Goal: Transaction & Acquisition: Purchase product/service

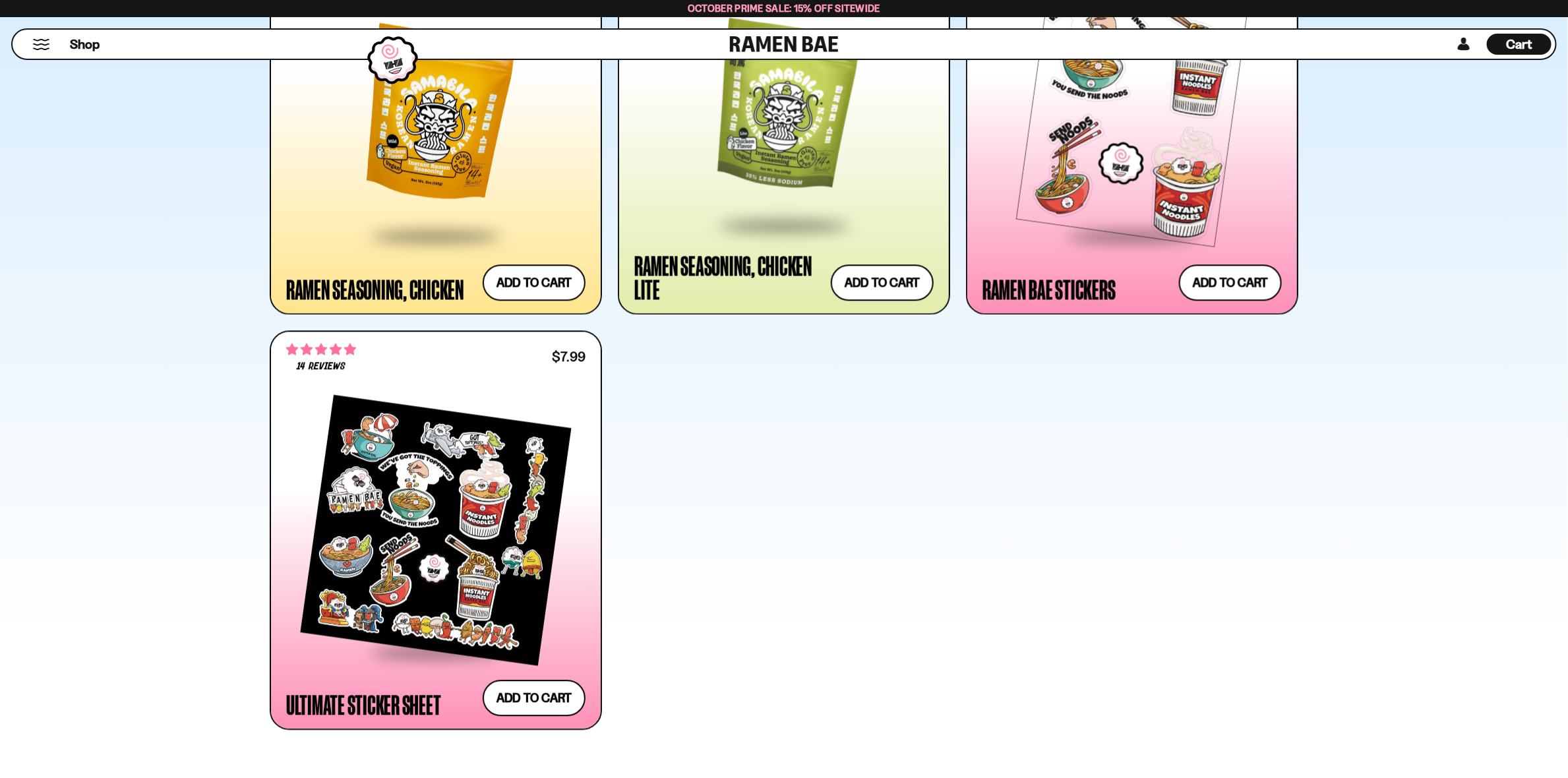
scroll to position [4841, 0]
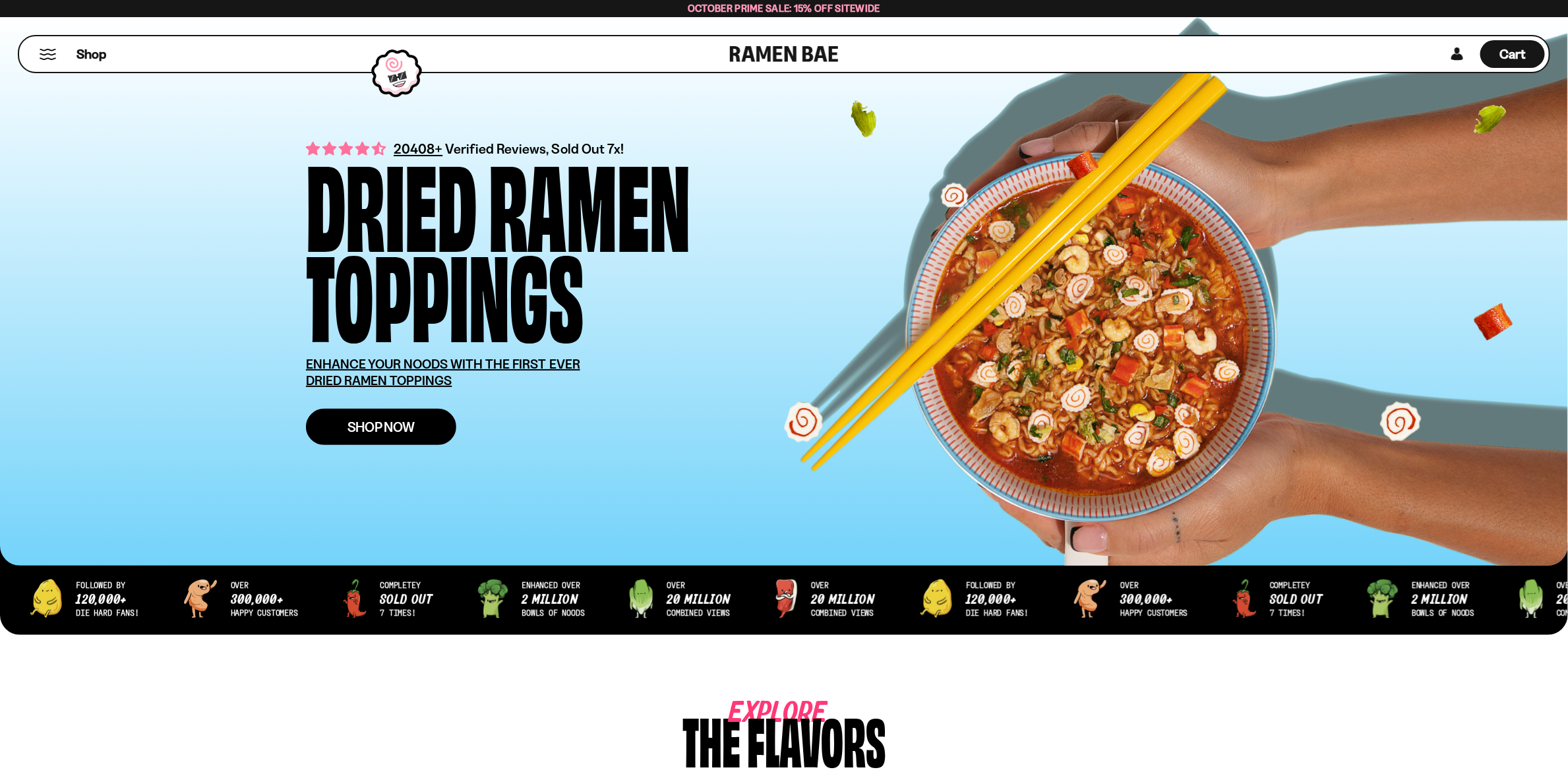
click at [371, 423] on span "Shop Now" at bounding box center [381, 427] width 68 height 14
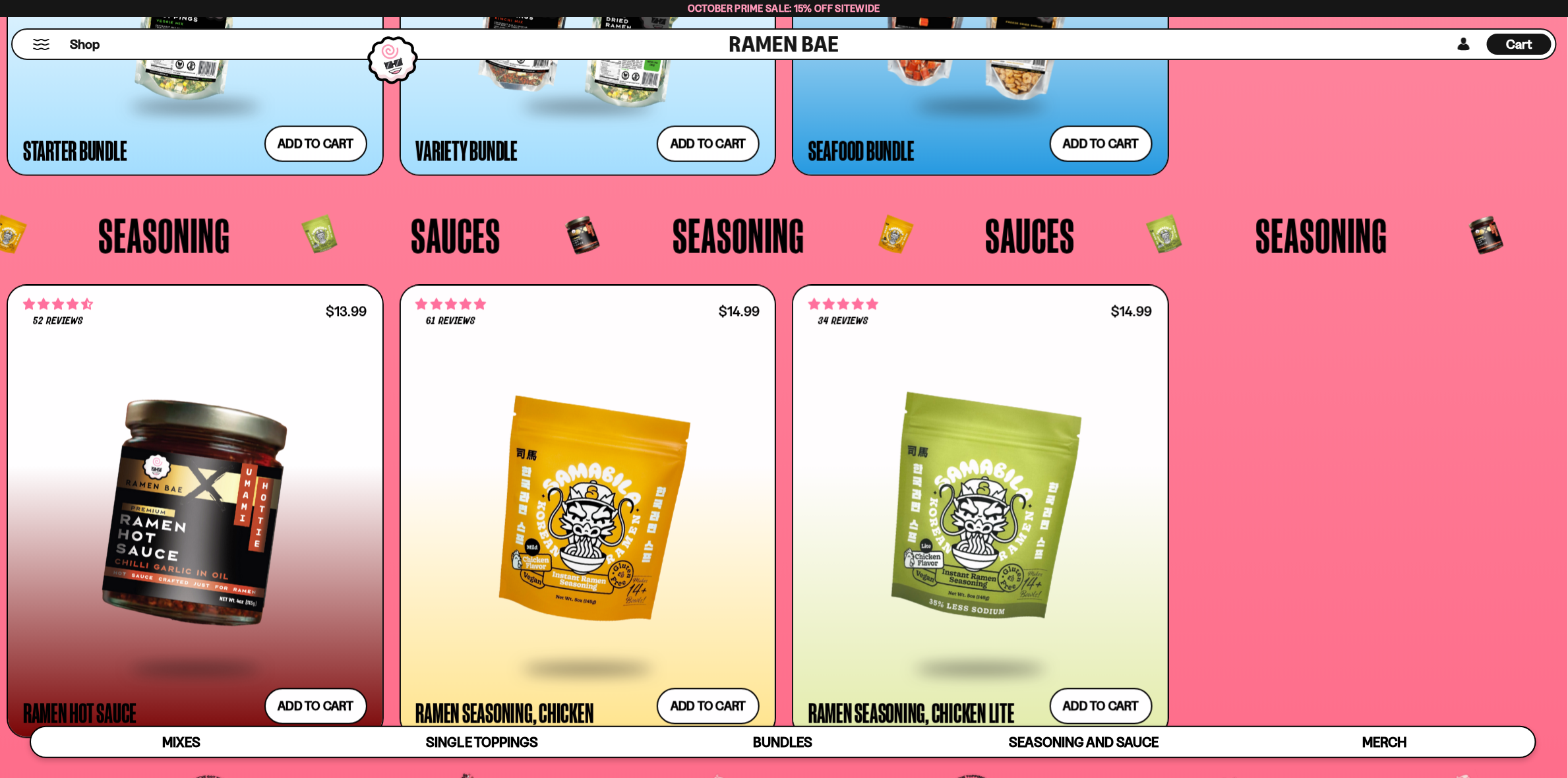
scroll to position [4481, 0]
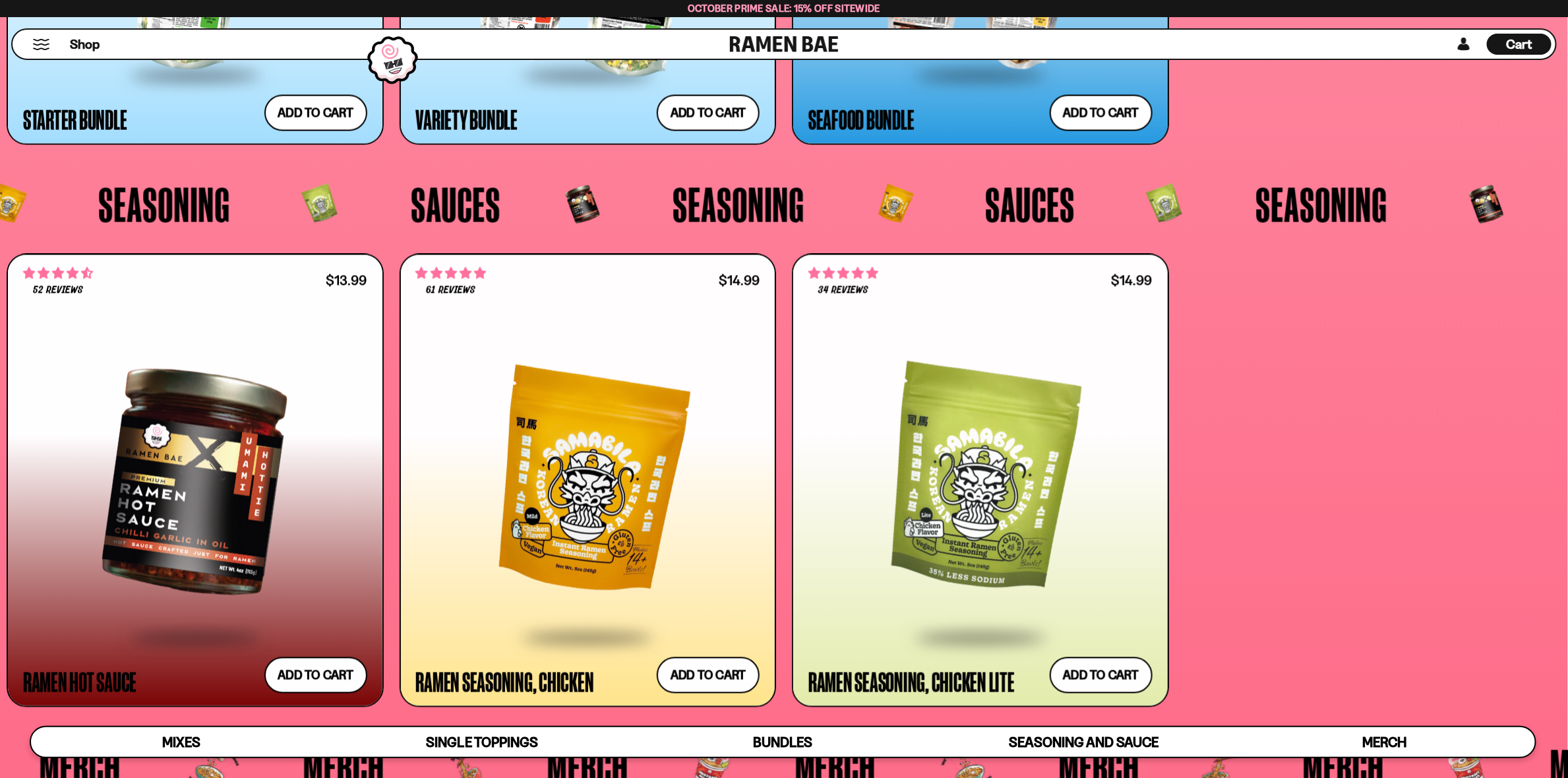
click at [602, 513] on div at bounding box center [588, 482] width 344 height 308
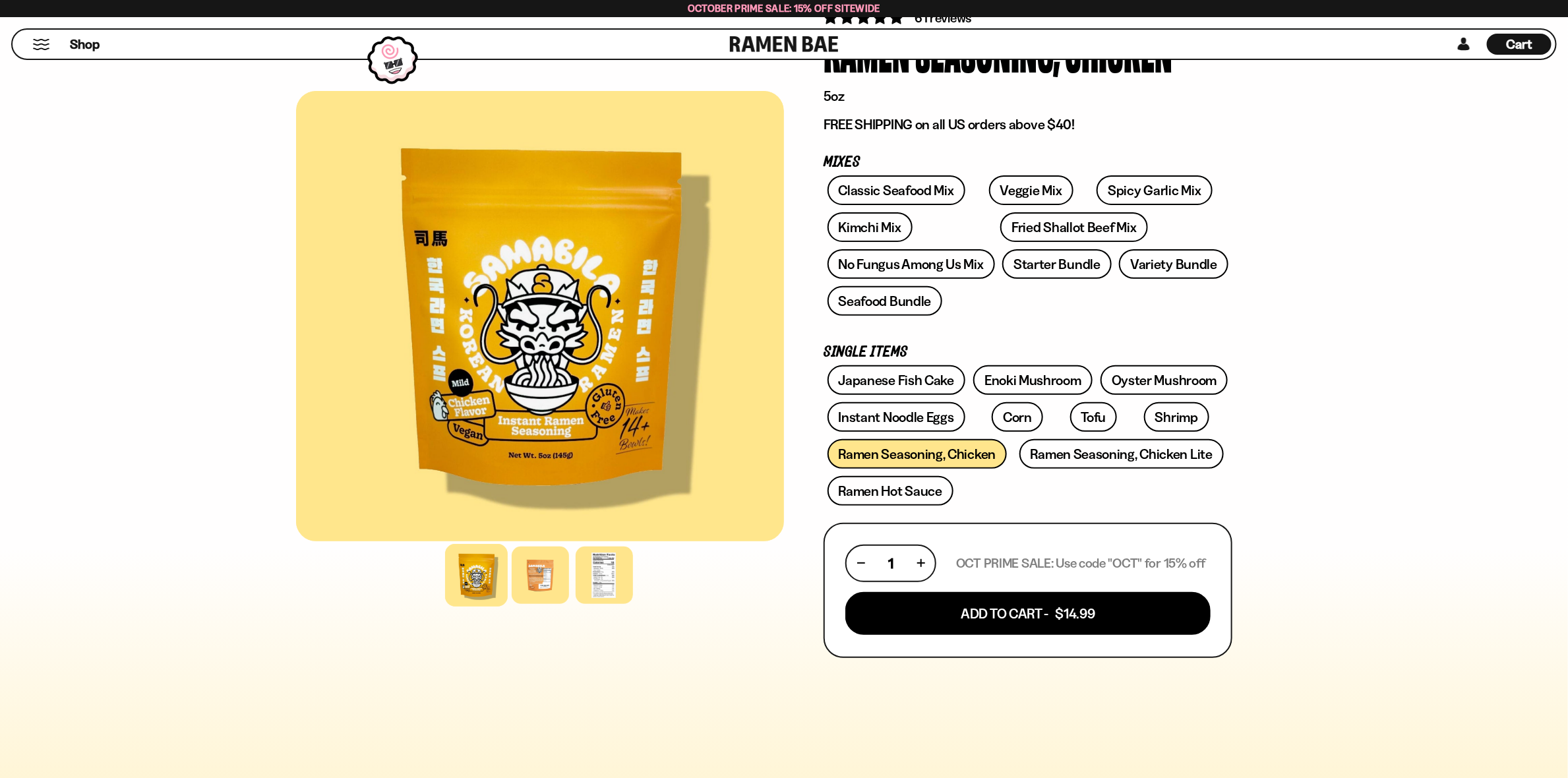
scroll to position [131, 0]
click at [608, 567] on div at bounding box center [604, 575] width 62 height 62
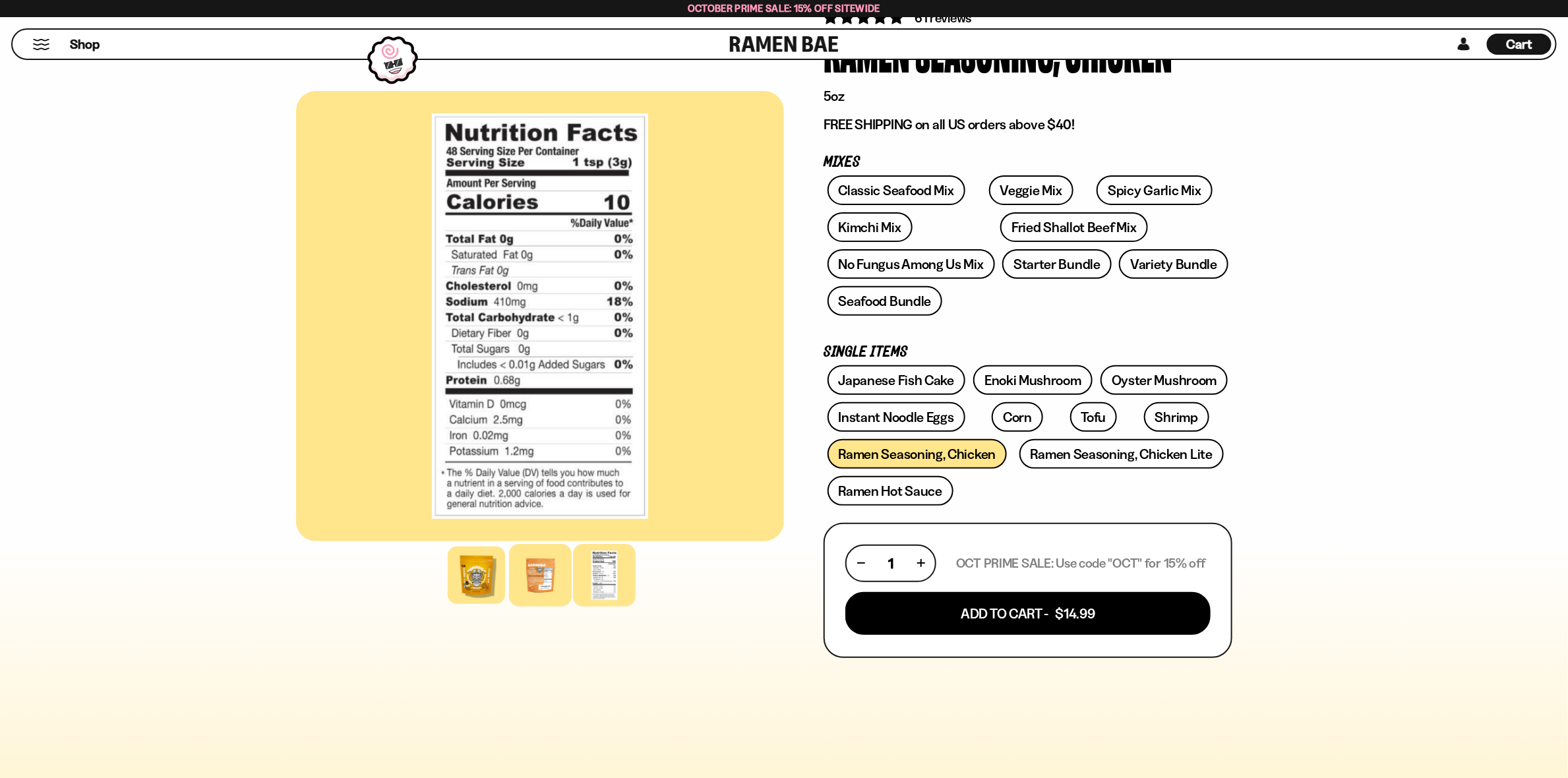
click at [529, 576] on div at bounding box center [540, 575] width 62 height 62
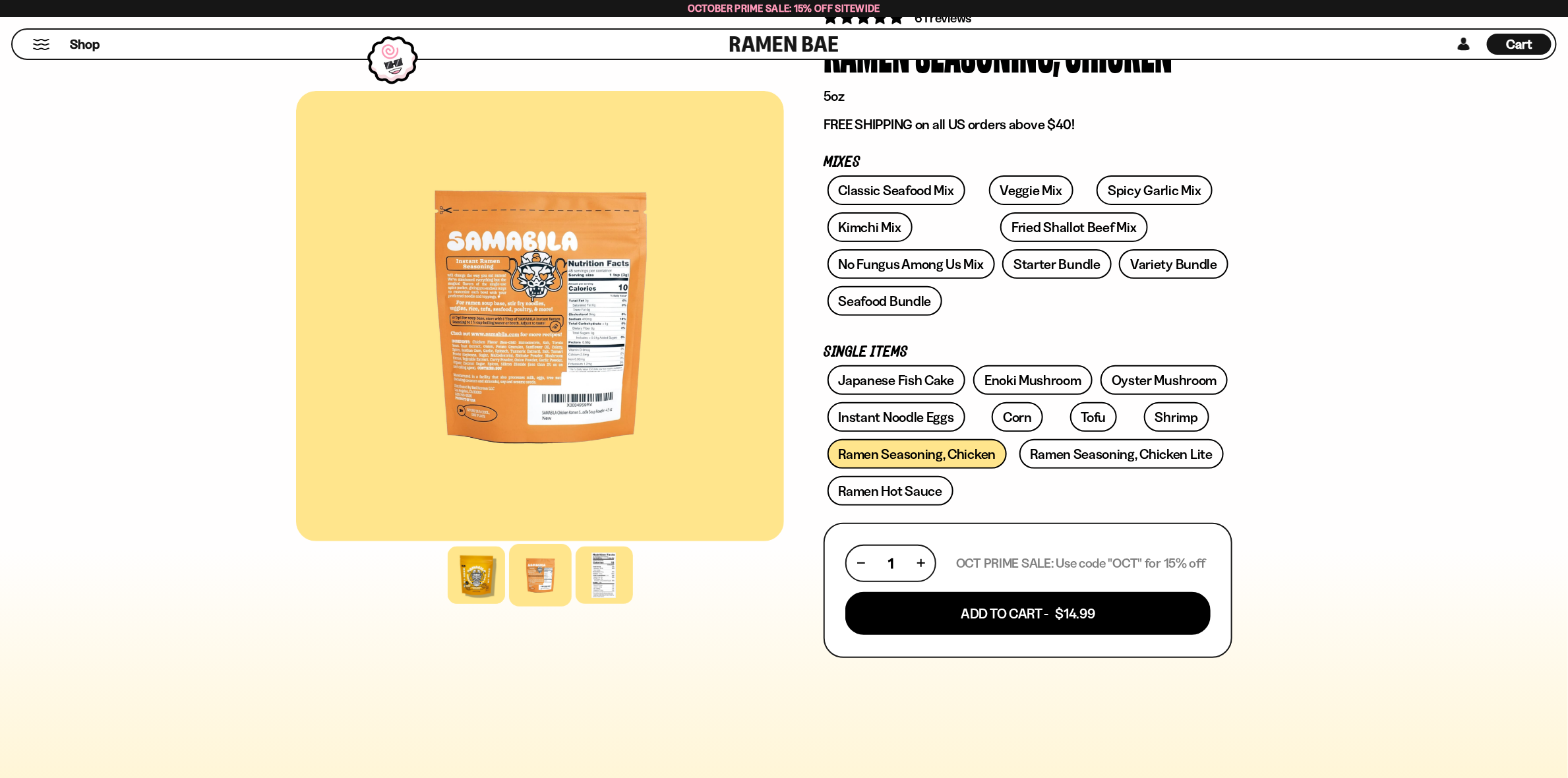
click at [499, 371] on div at bounding box center [540, 316] width 488 height 451
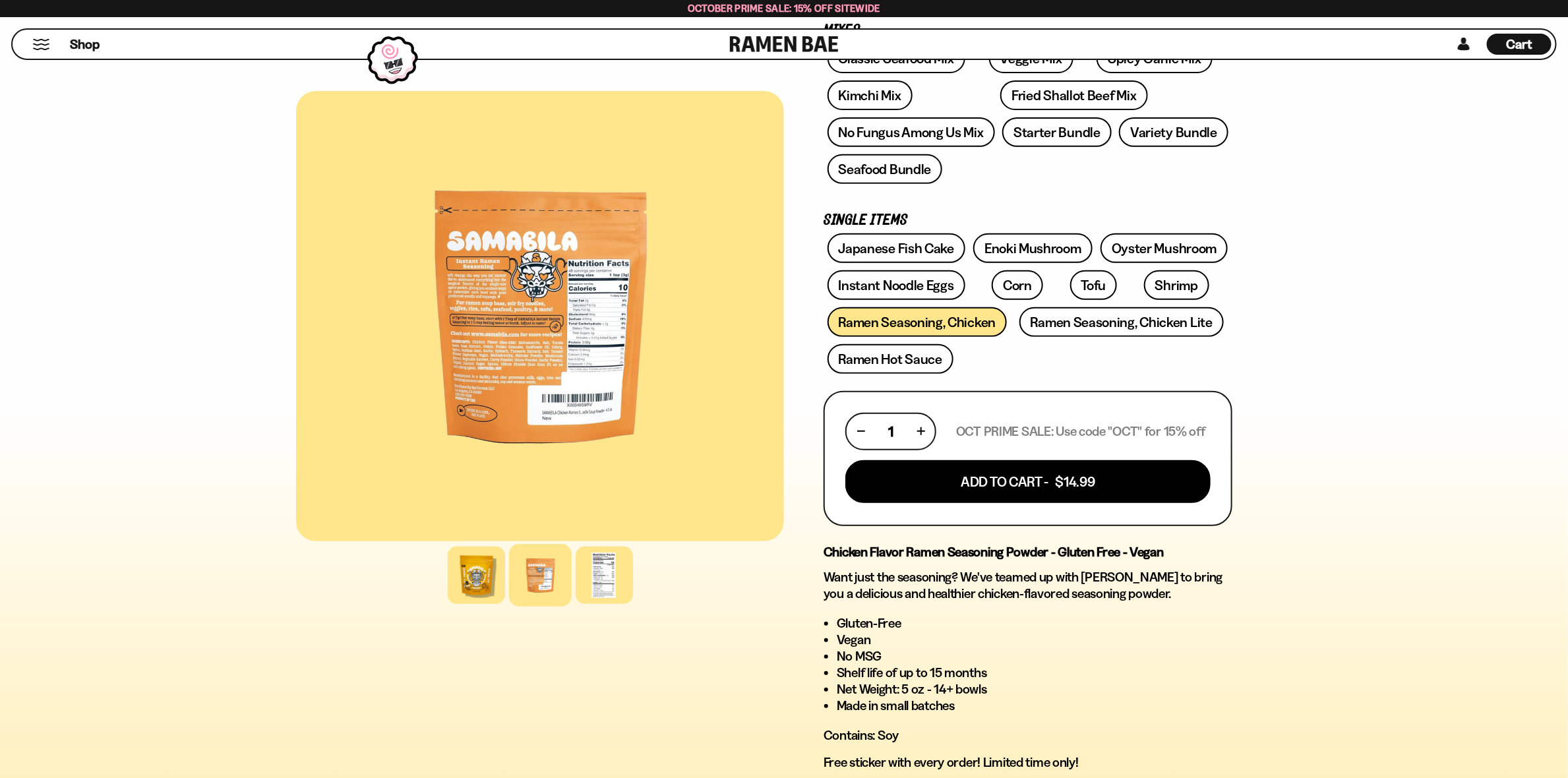
scroll to position [198, 0]
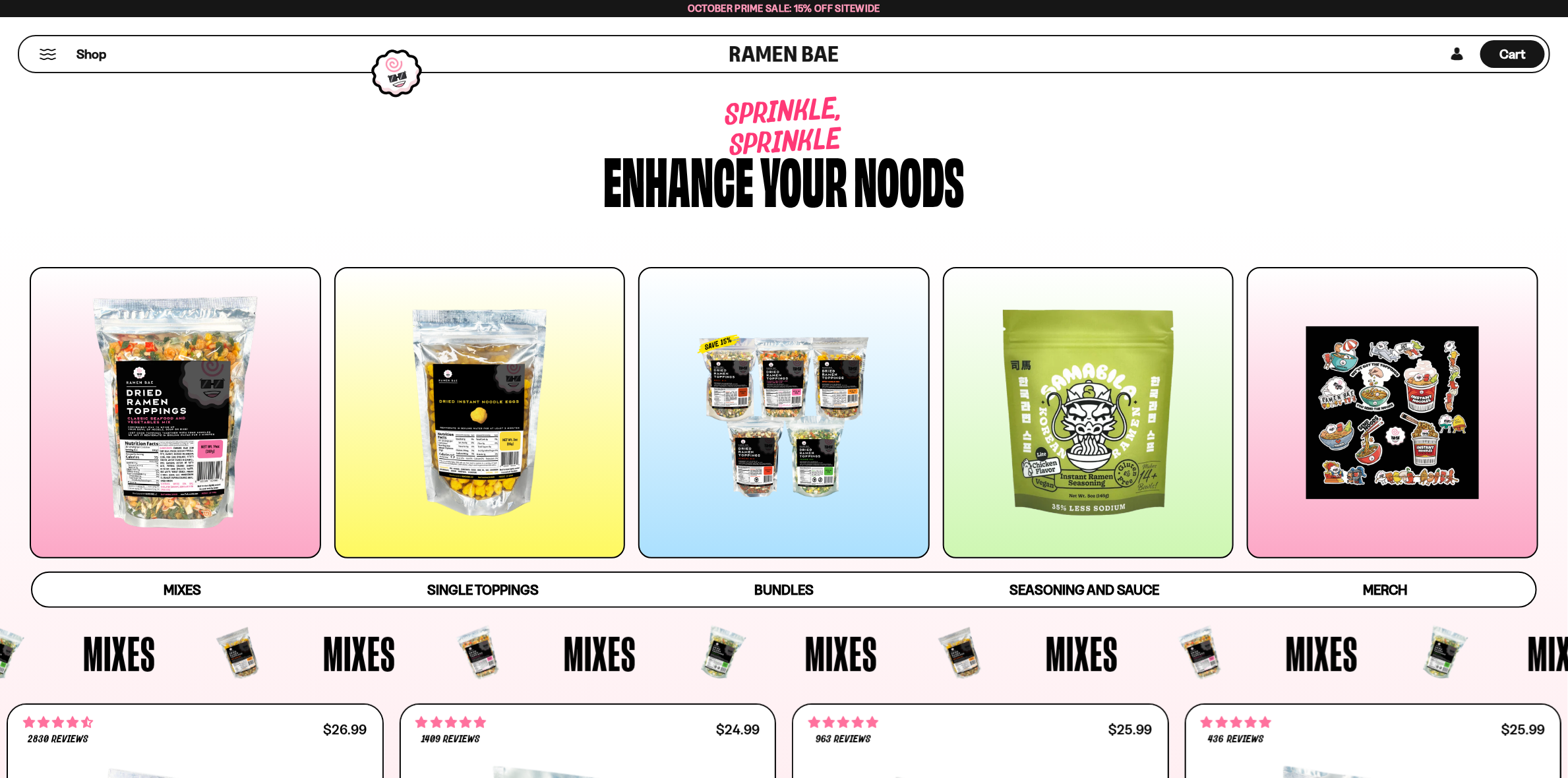
scroll to position [4481, 0]
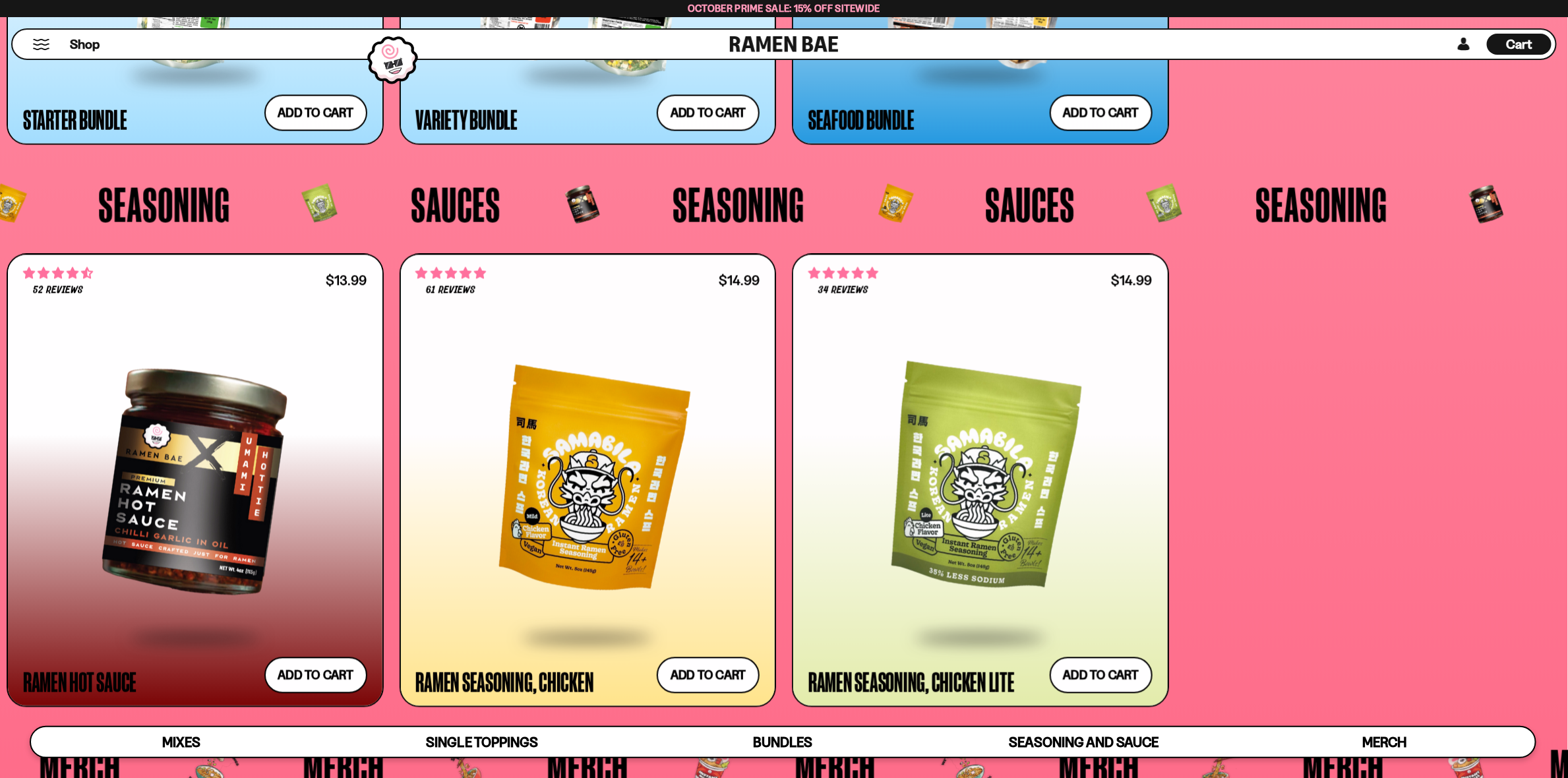
click at [988, 505] on div at bounding box center [980, 482] width 344 height 308
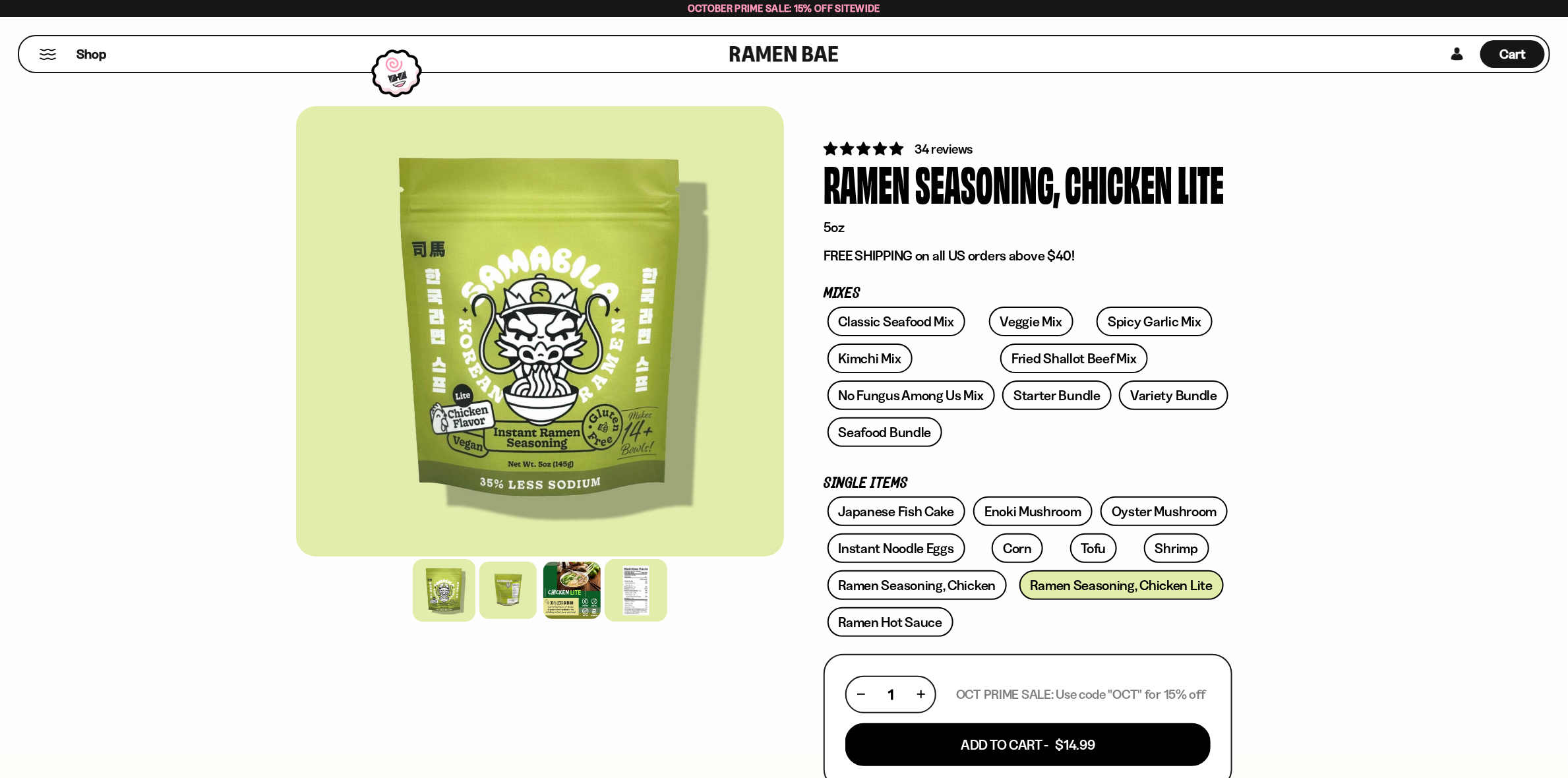
click at [633, 586] on div at bounding box center [636, 590] width 62 height 62
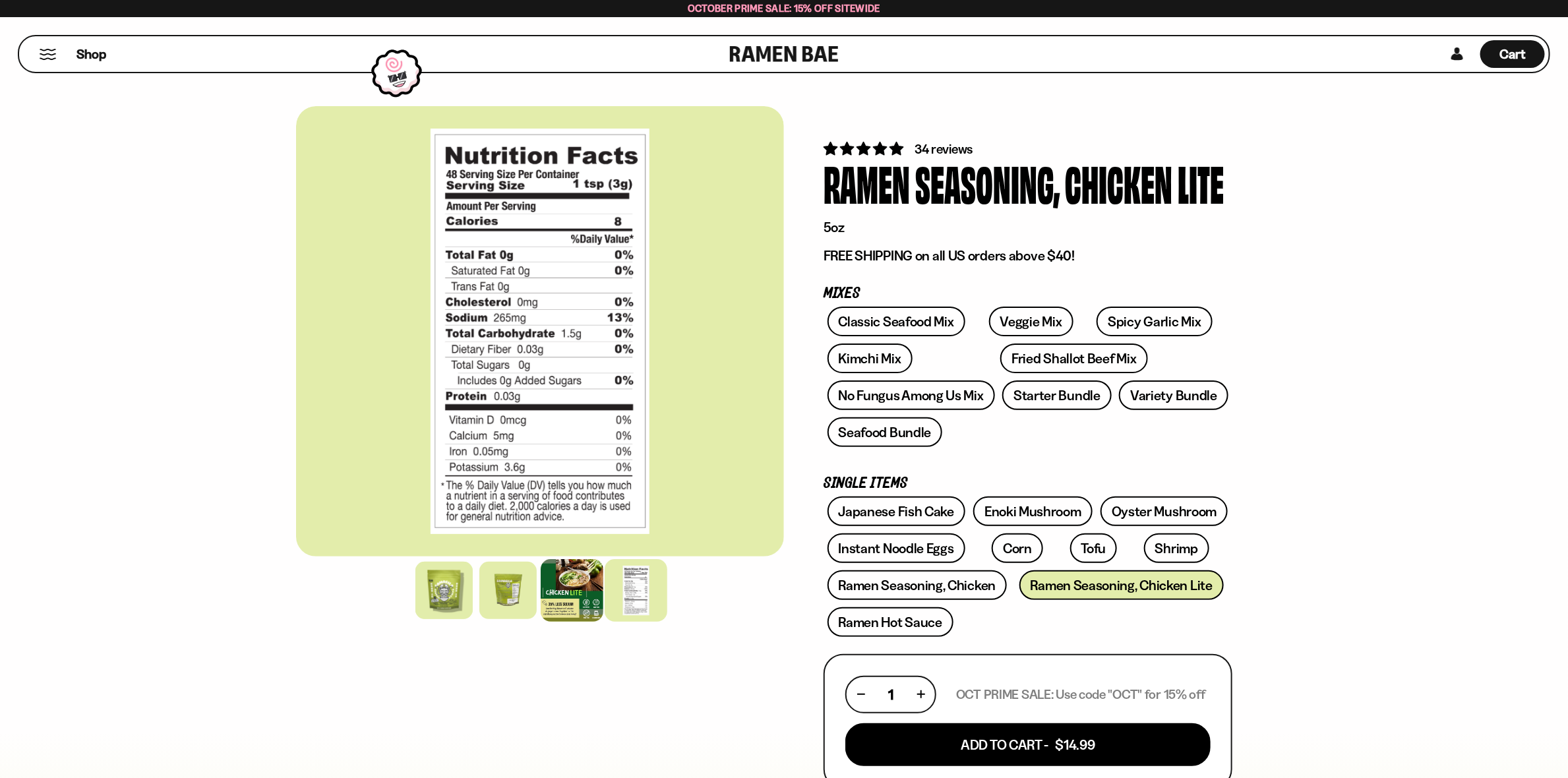
click at [575, 602] on div at bounding box center [572, 590] width 62 height 62
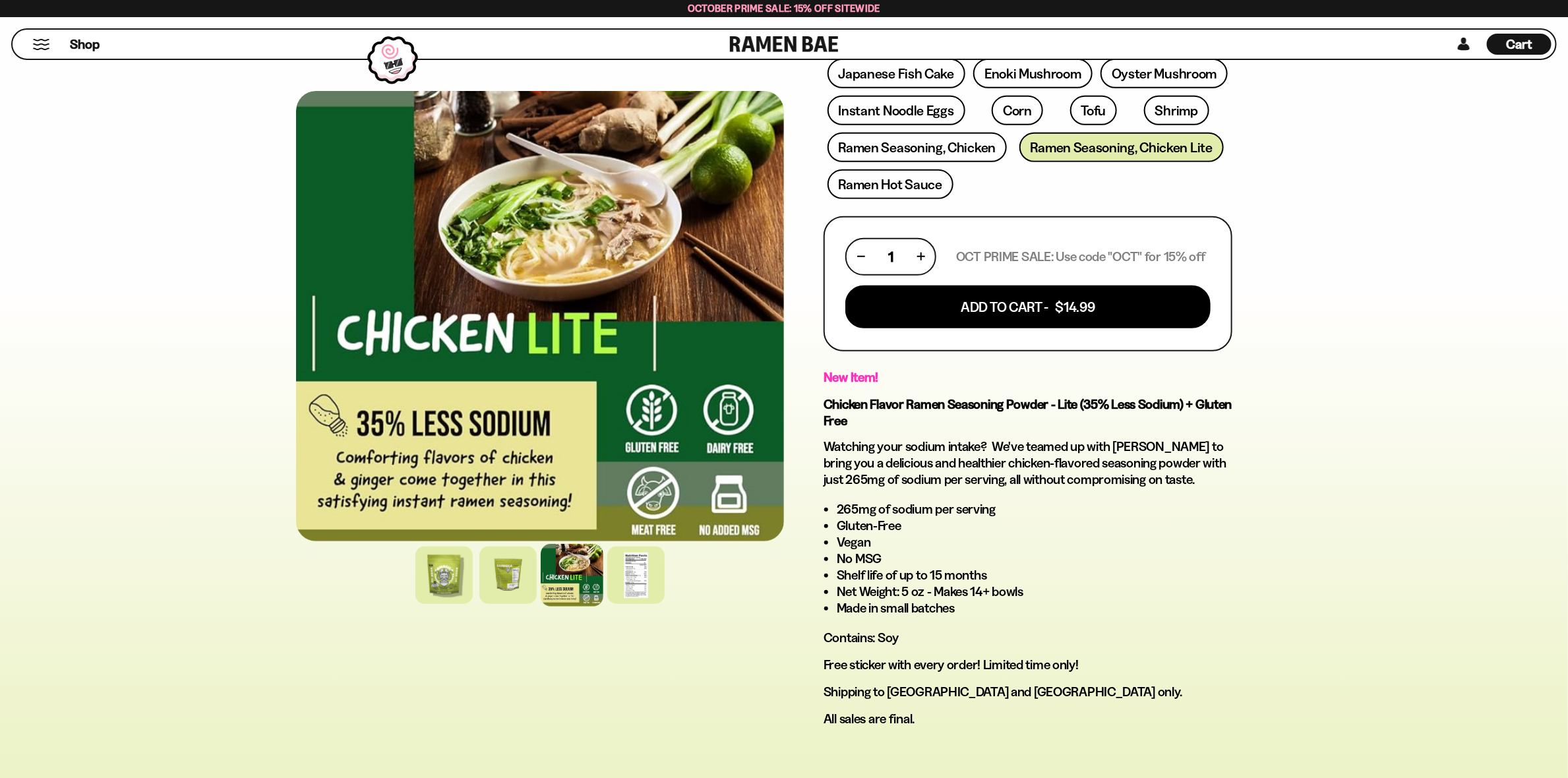
scroll to position [461, 0]
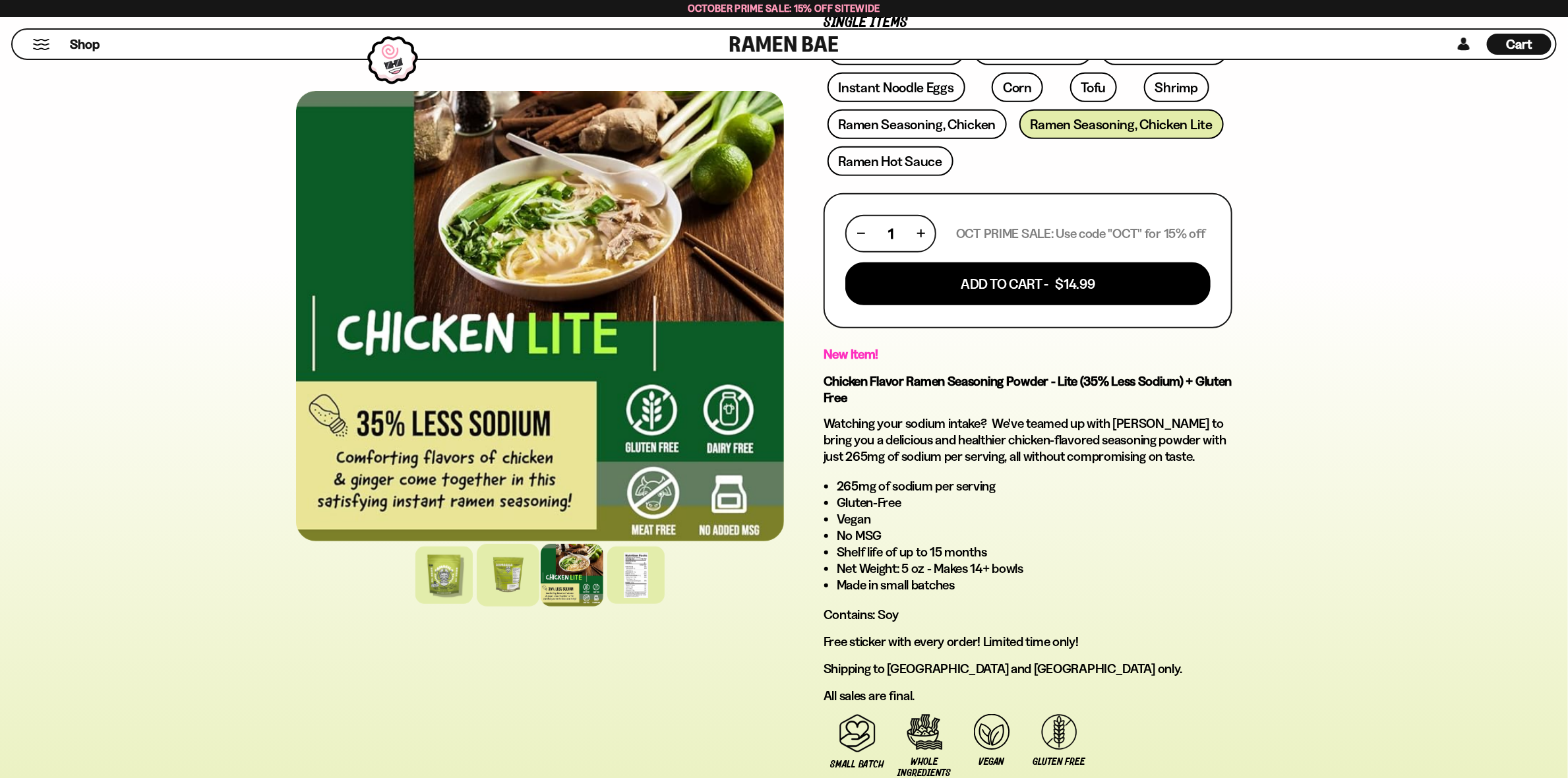
click at [499, 580] on div at bounding box center [508, 575] width 62 height 62
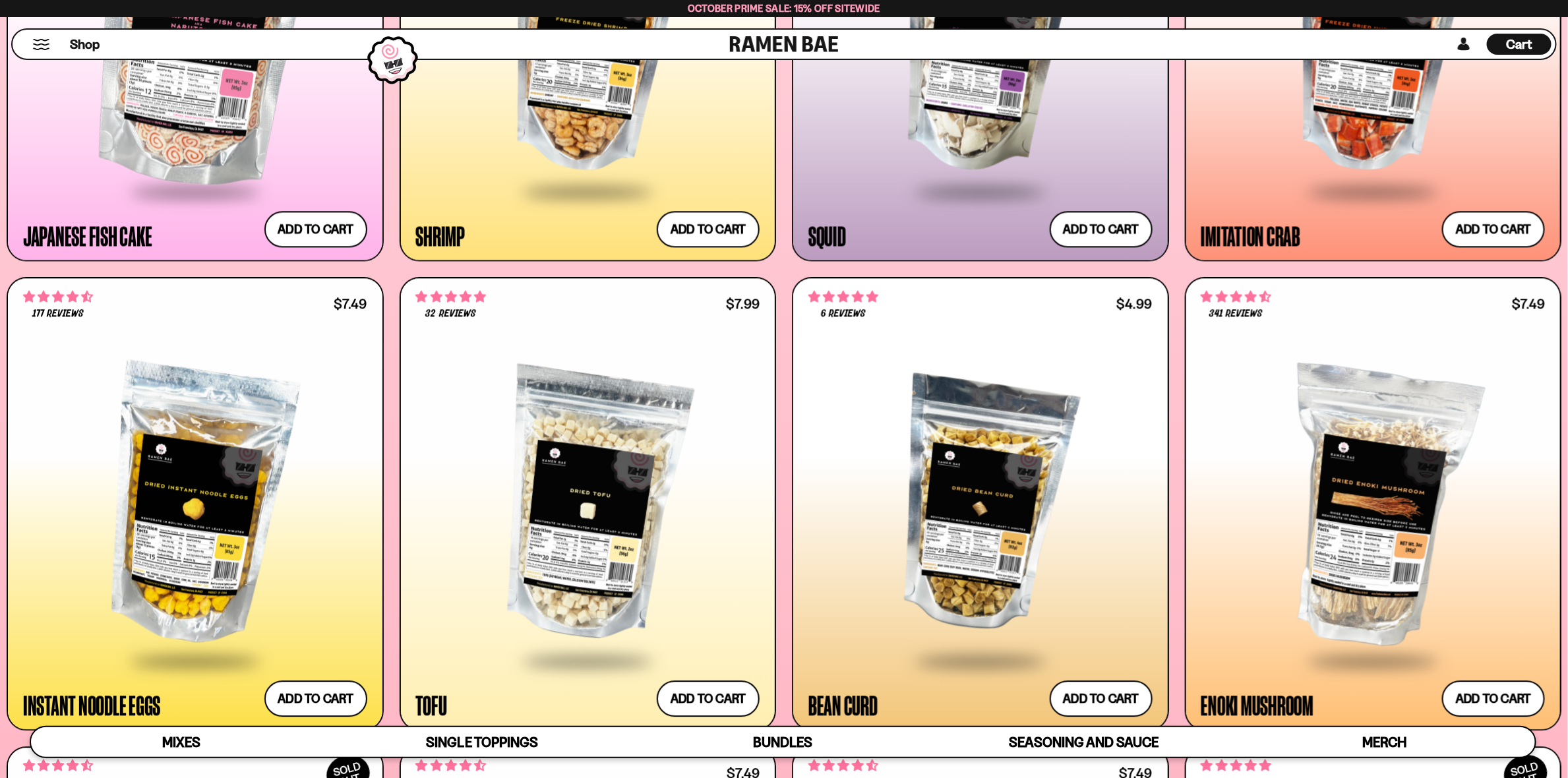
scroll to position [1806, 0]
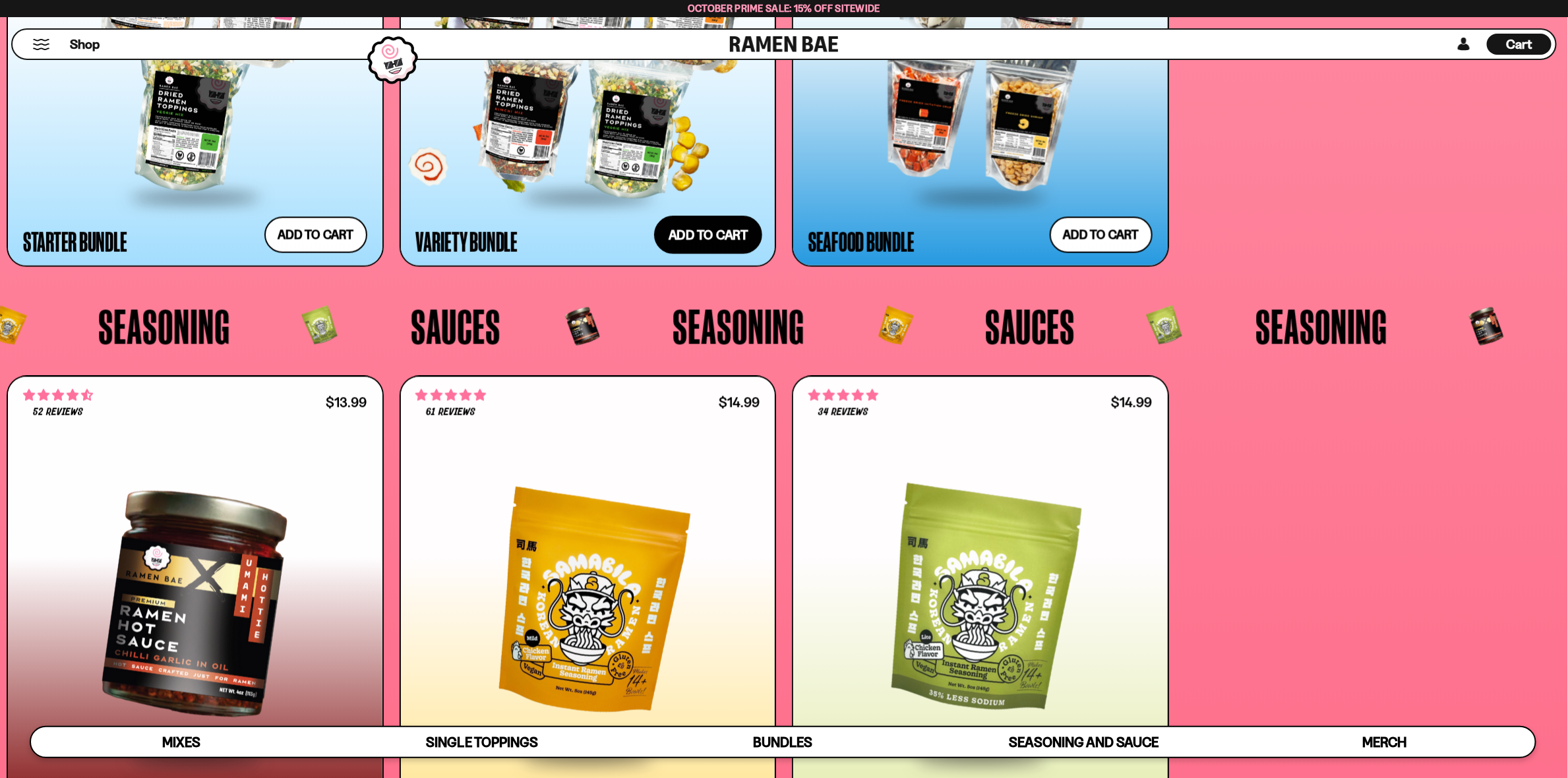
scroll to position [4491, 0]
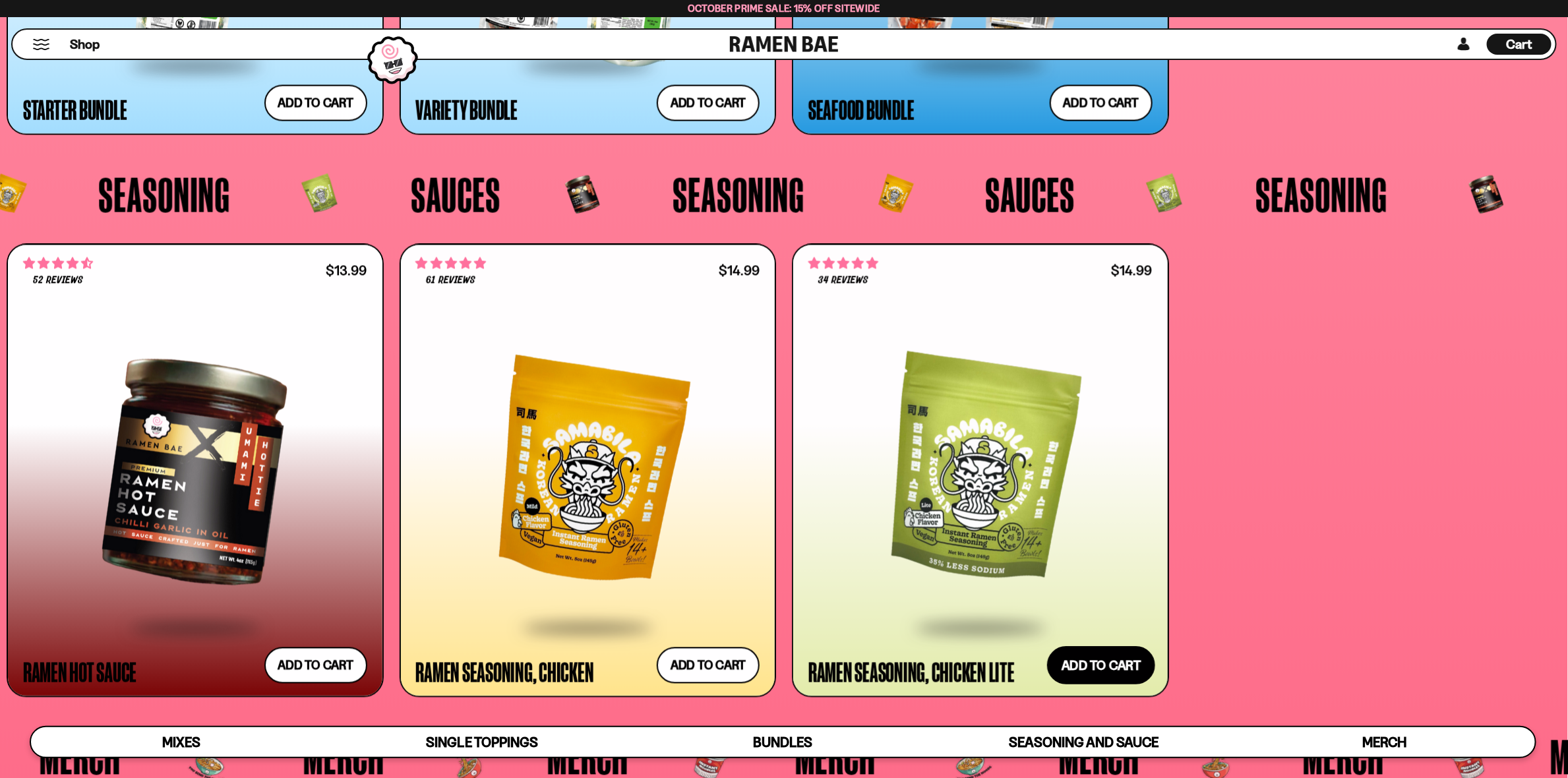
click at [1111, 665] on button "Add to cart Add ― Regular price $14.99 Regular price Sale price $14.99 Unit pri…" at bounding box center [1101, 665] width 108 height 38
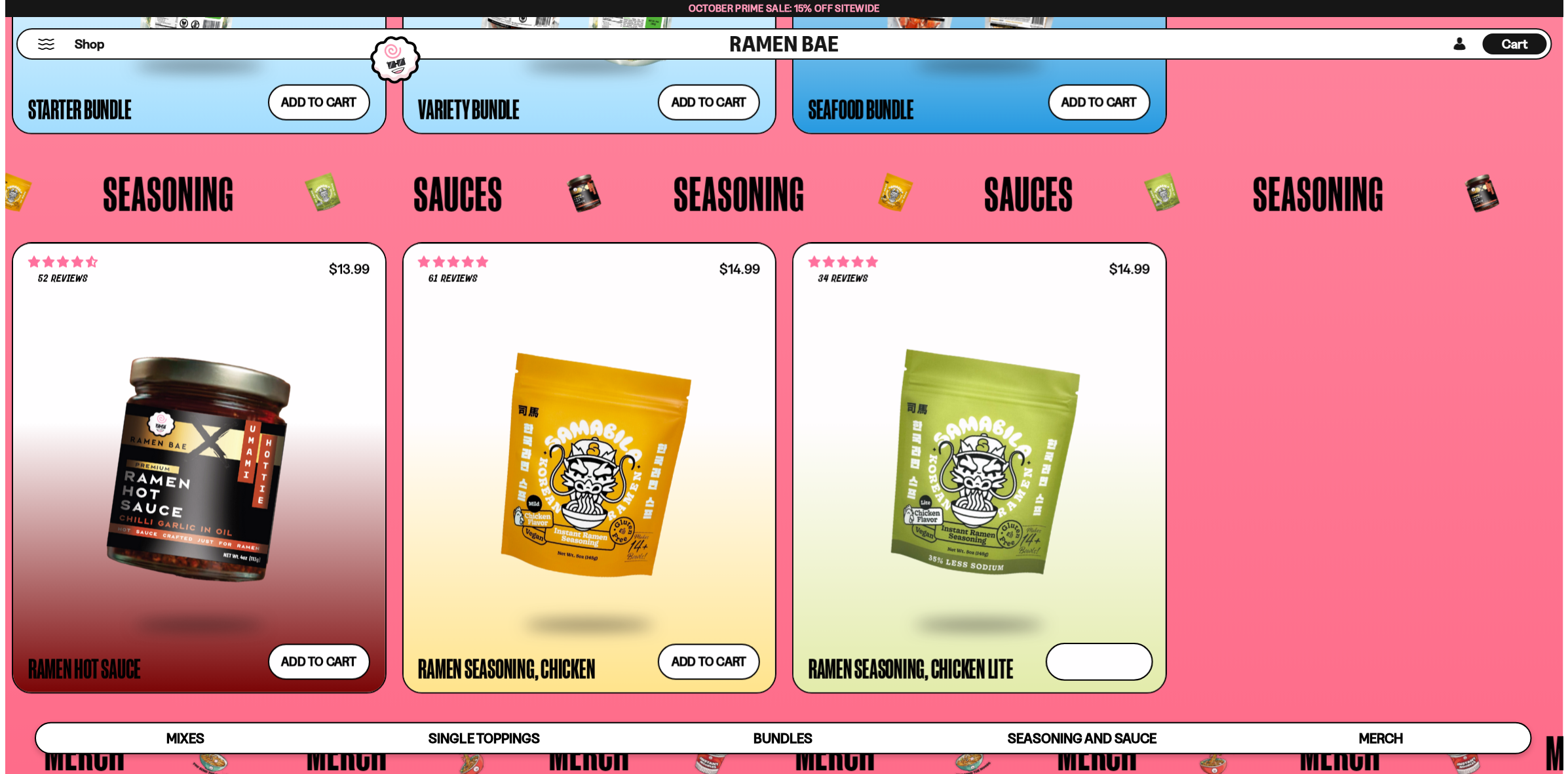
scroll to position [4491, 0]
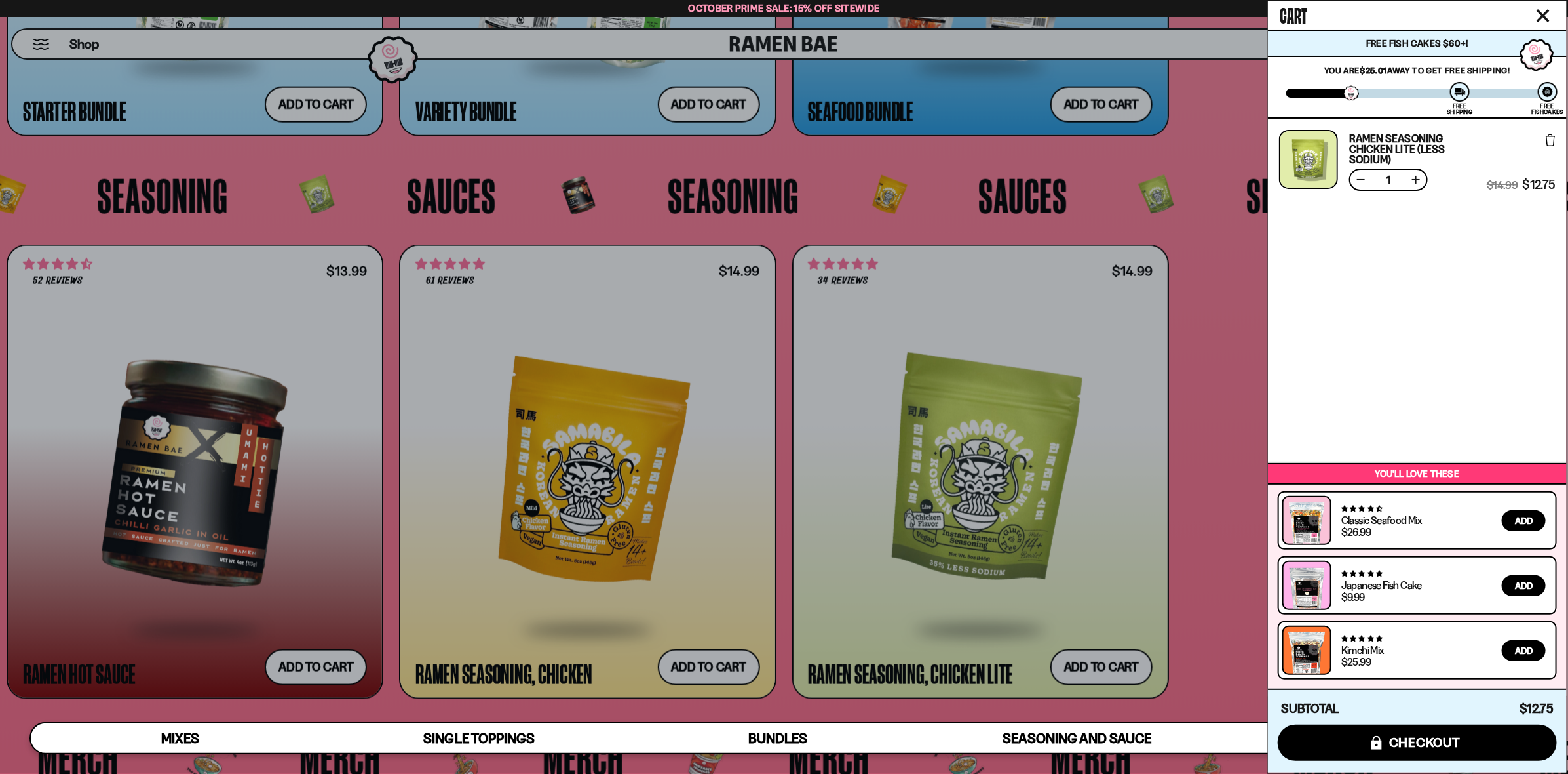
click at [1215, 312] on div at bounding box center [784, 387] width 1568 height 774
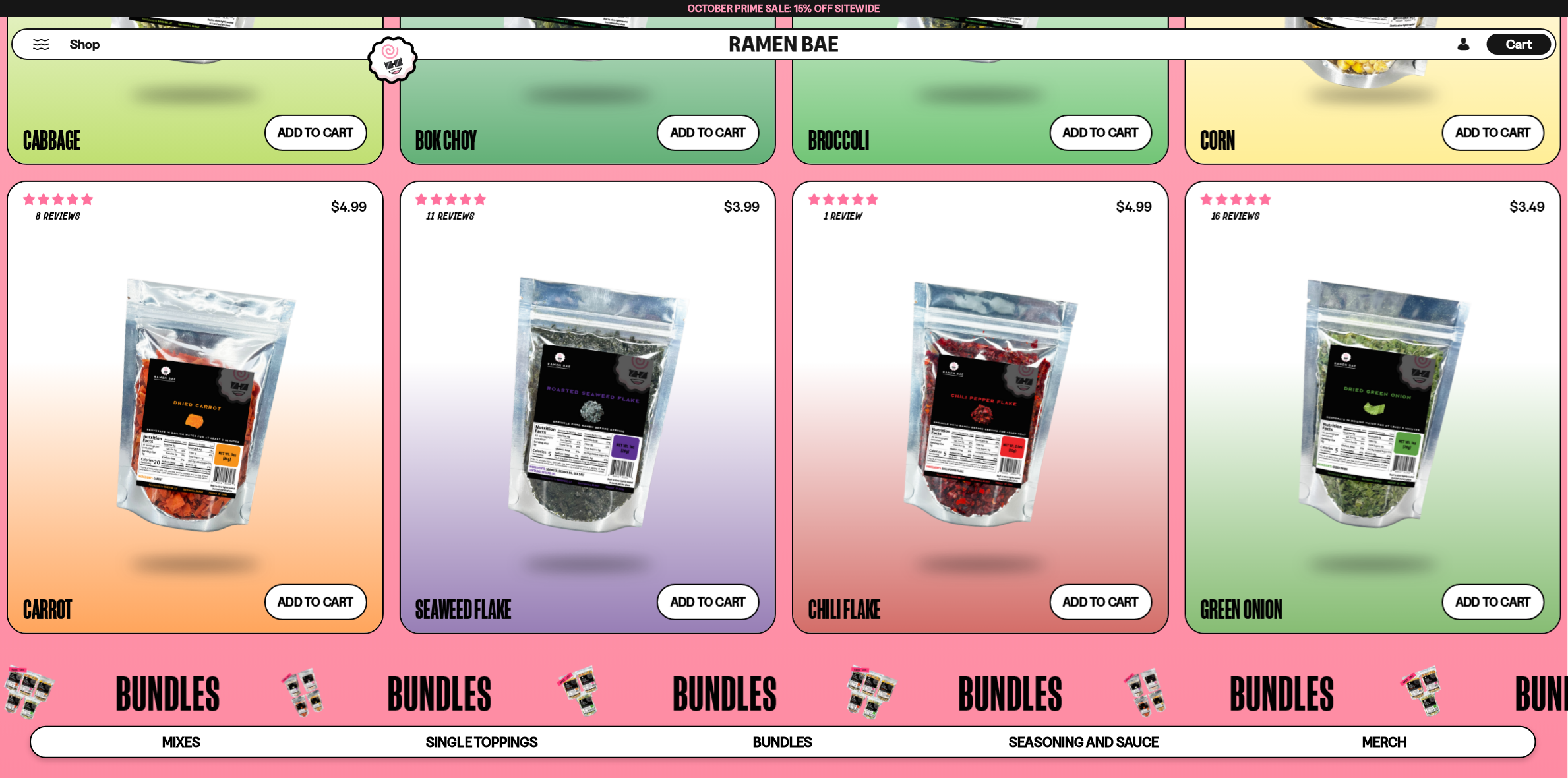
scroll to position [3371, 0]
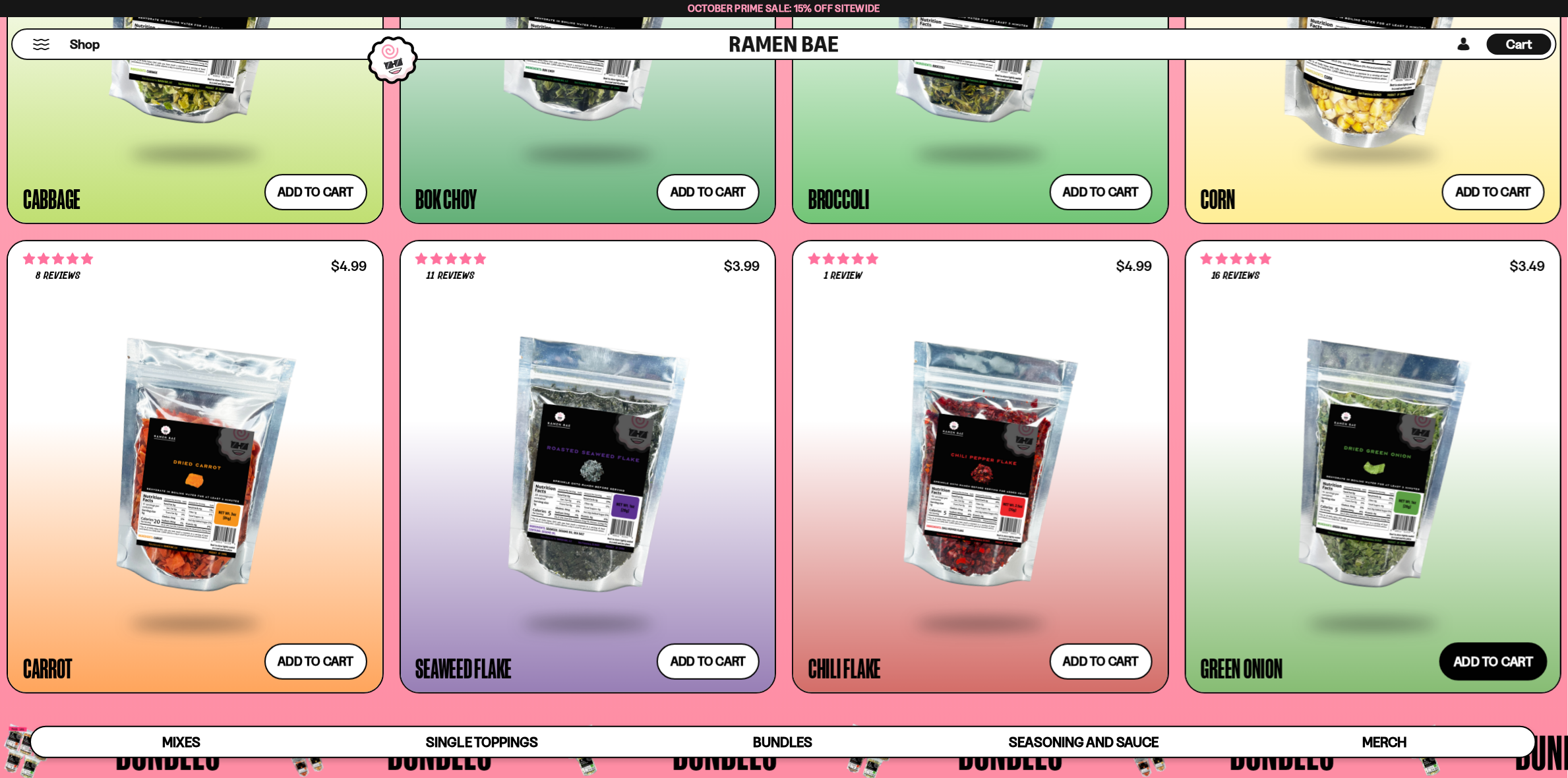
click at [1487, 657] on button "Add to cart Add ― Regular price $3.49 Regular price Sale price $3.49 Unit price…" at bounding box center [1493, 661] width 108 height 38
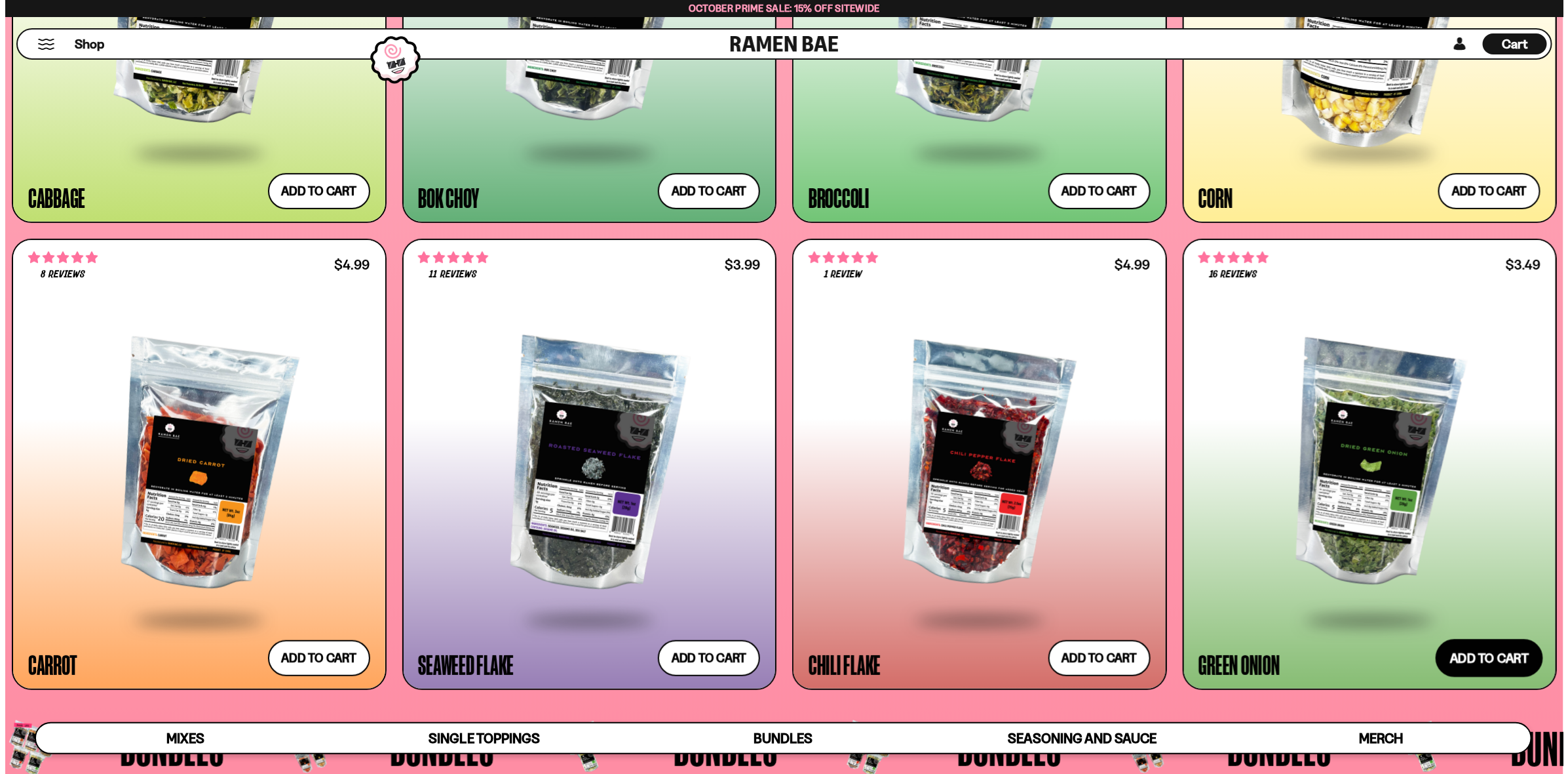
scroll to position [3372, 0]
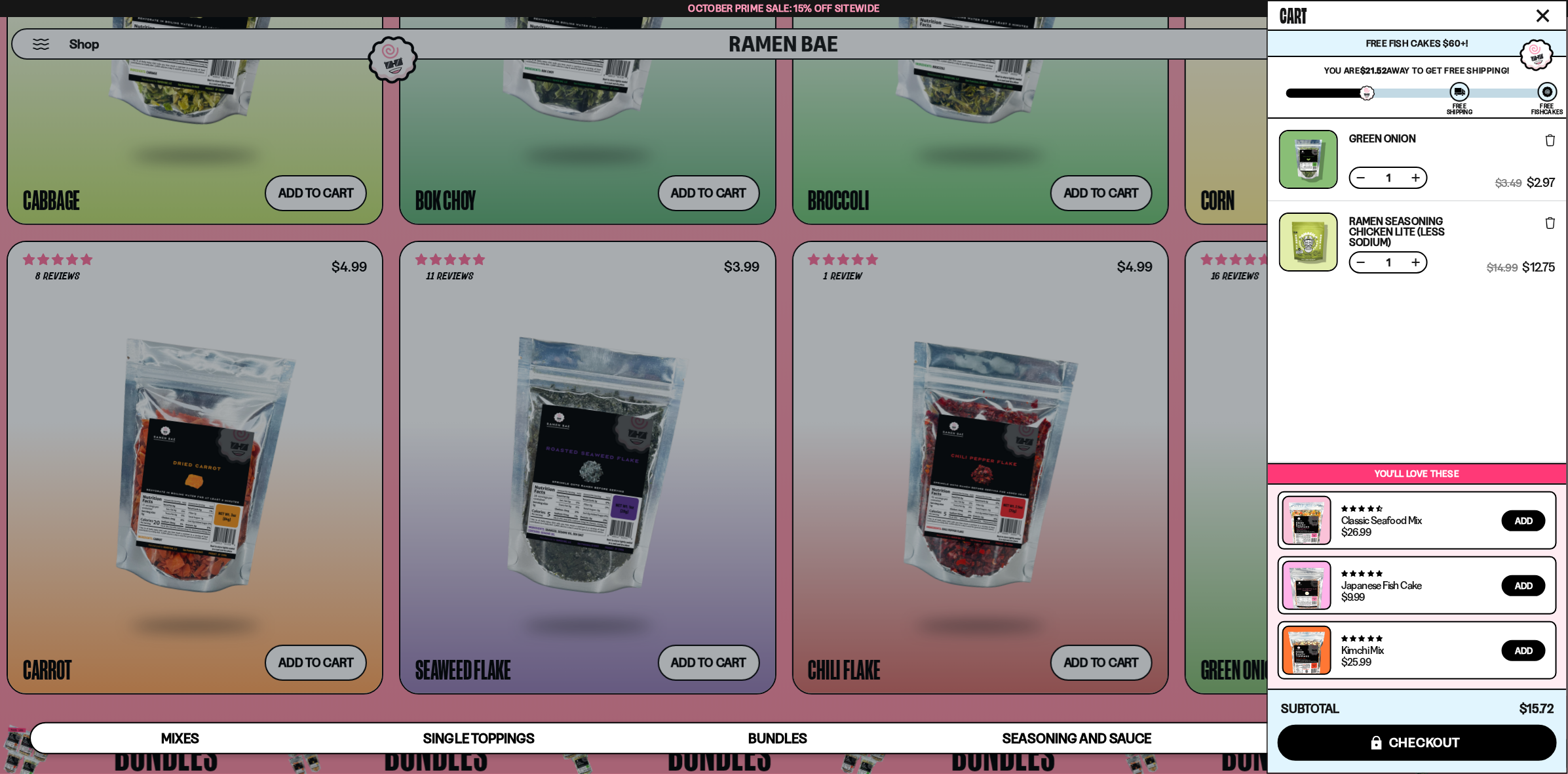
click at [1176, 370] on div at bounding box center [784, 387] width 1568 height 774
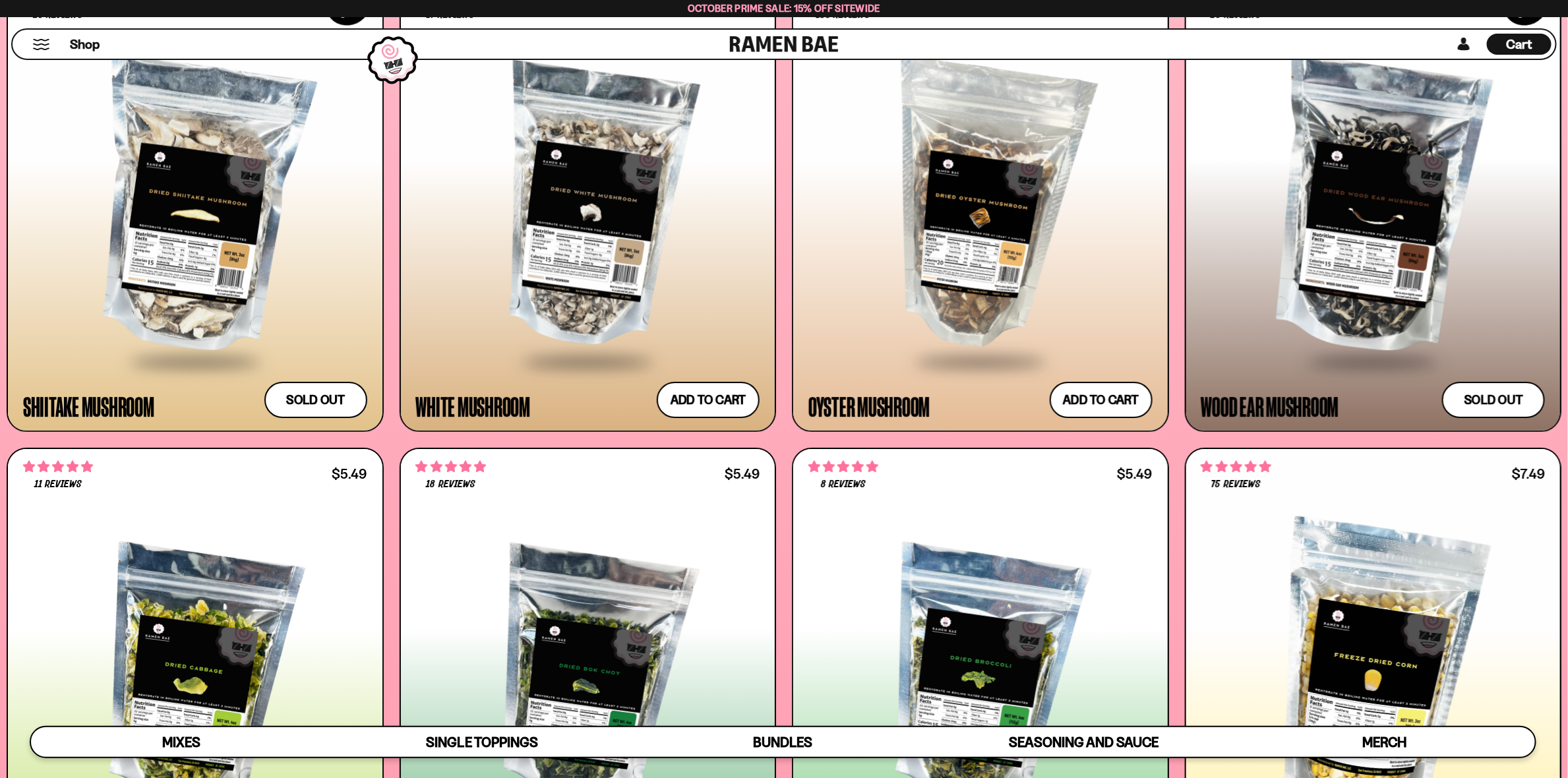
scroll to position [2580, 0]
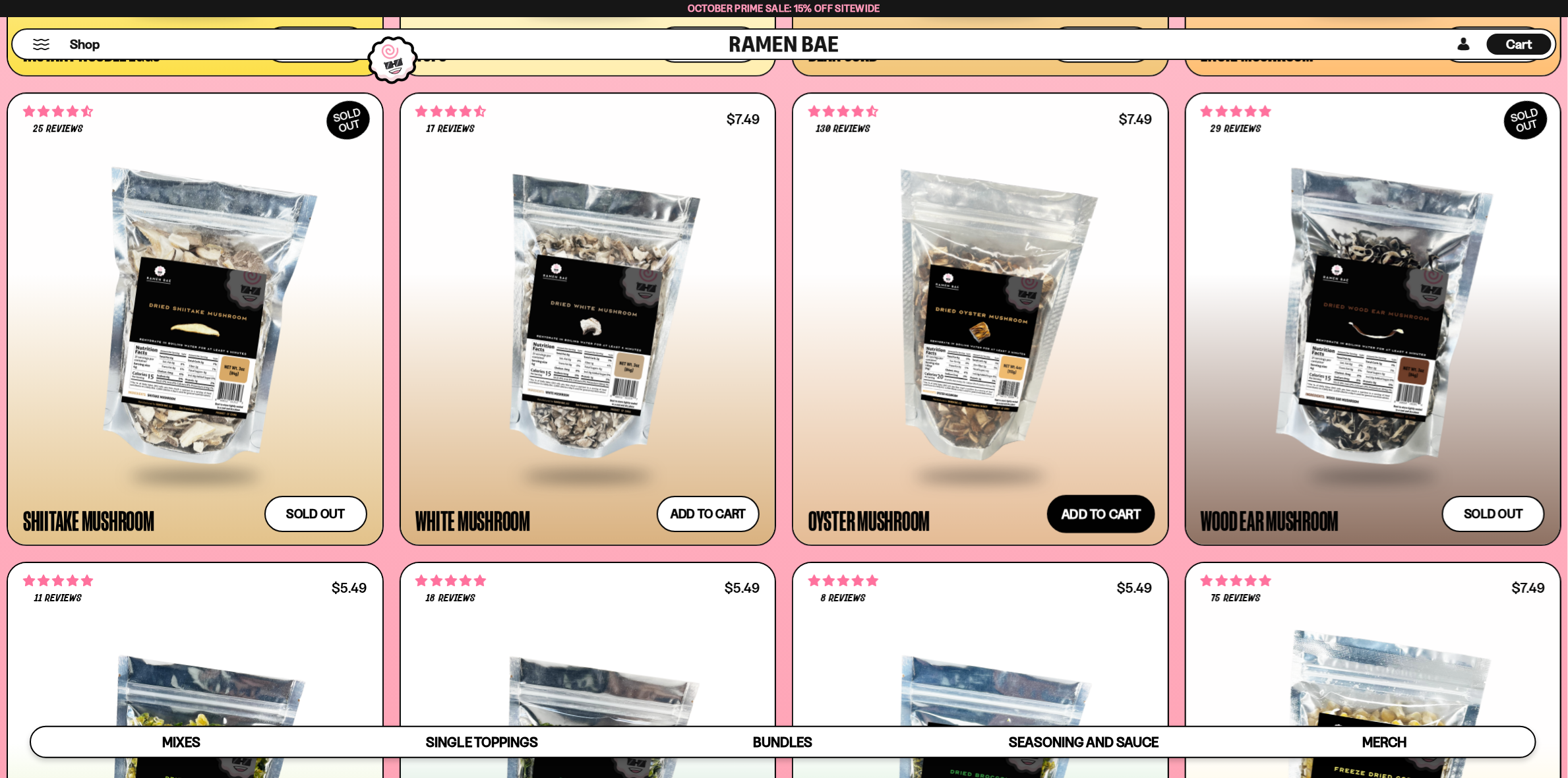
click at [1109, 509] on button "Add to cart Add ― Regular price $7.49 Regular price Sale price $7.49 Unit price…" at bounding box center [1101, 514] width 108 height 38
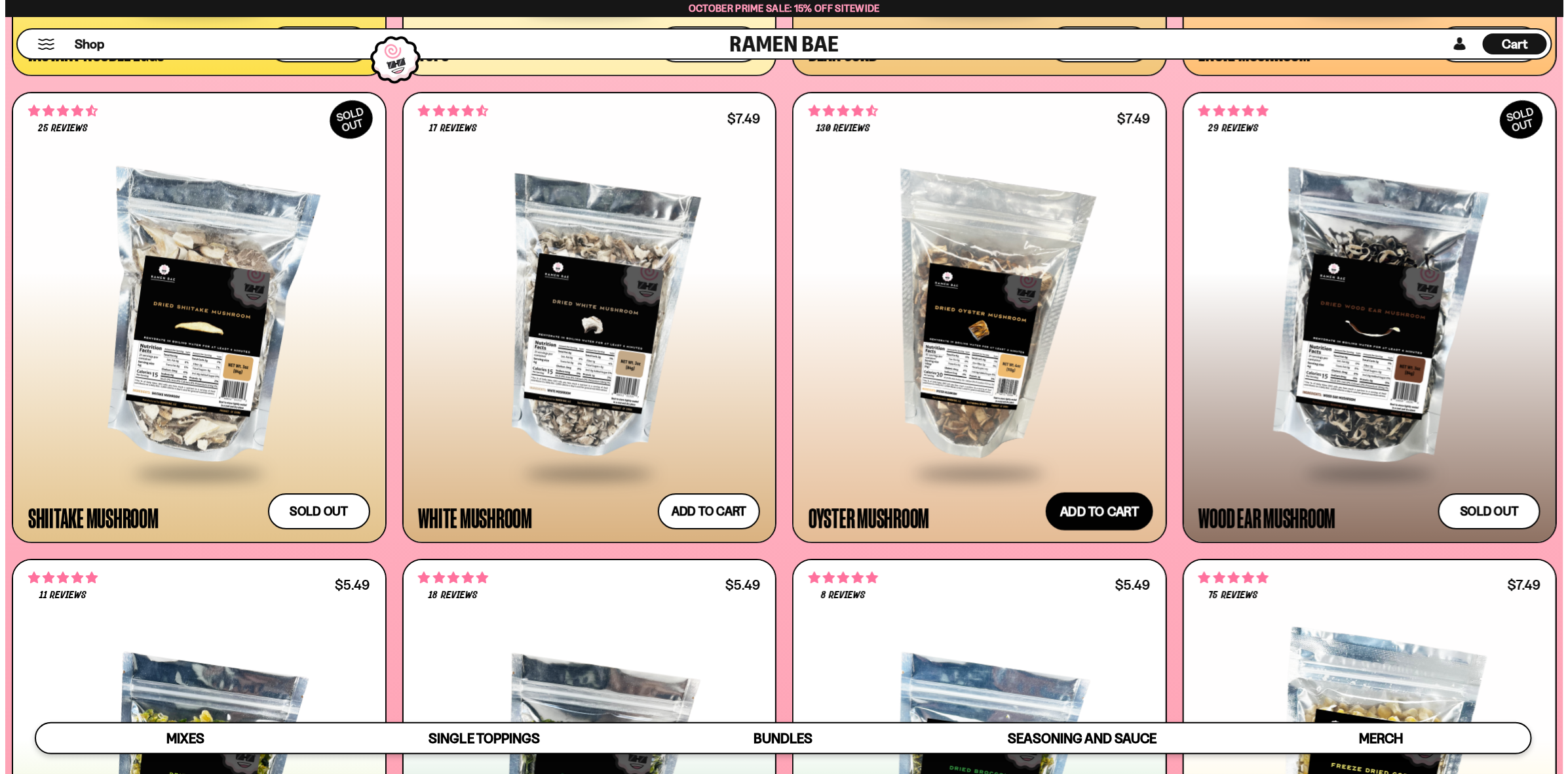
scroll to position [2577, 0]
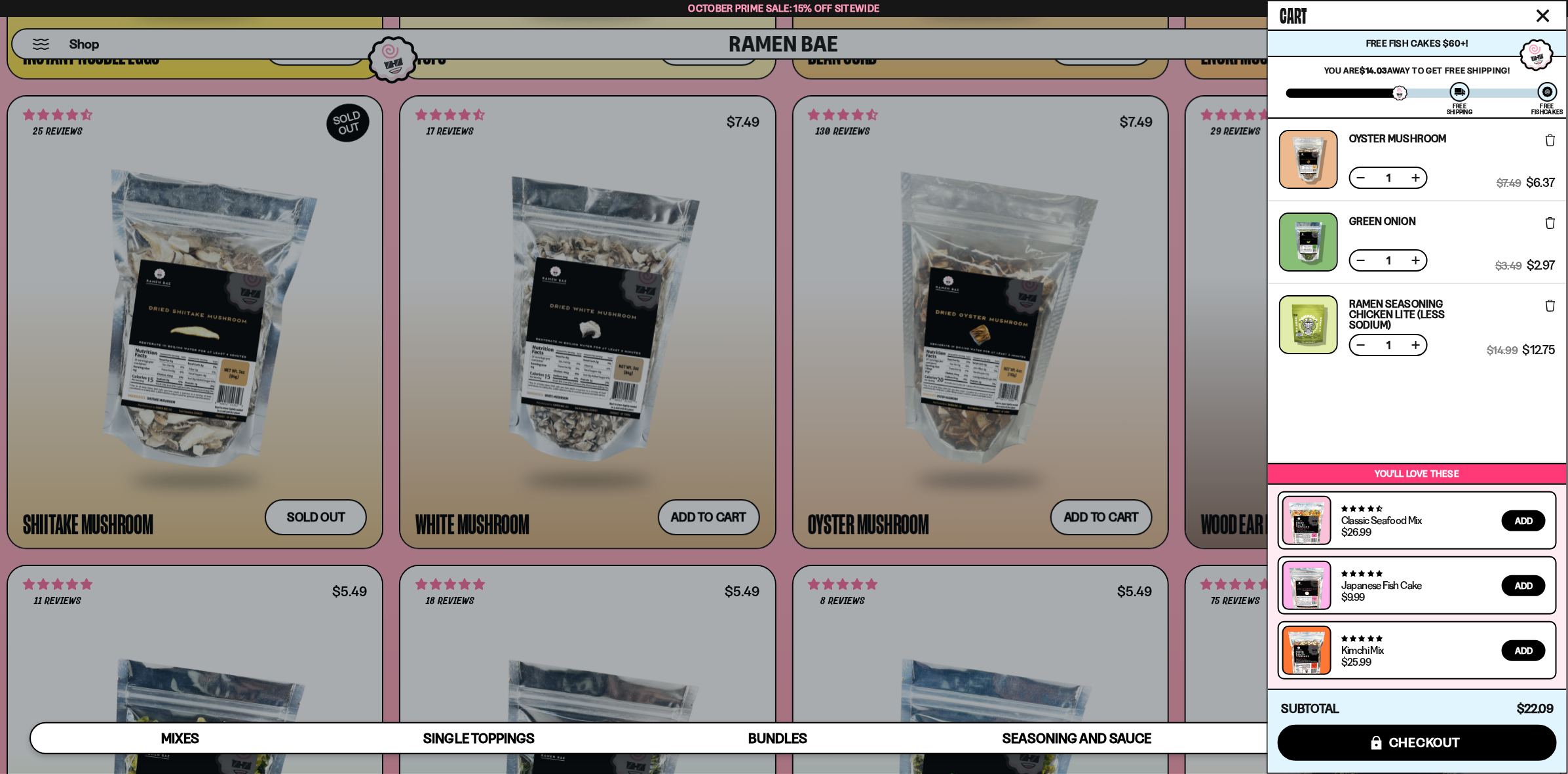
click at [785, 279] on div at bounding box center [784, 387] width 1568 height 774
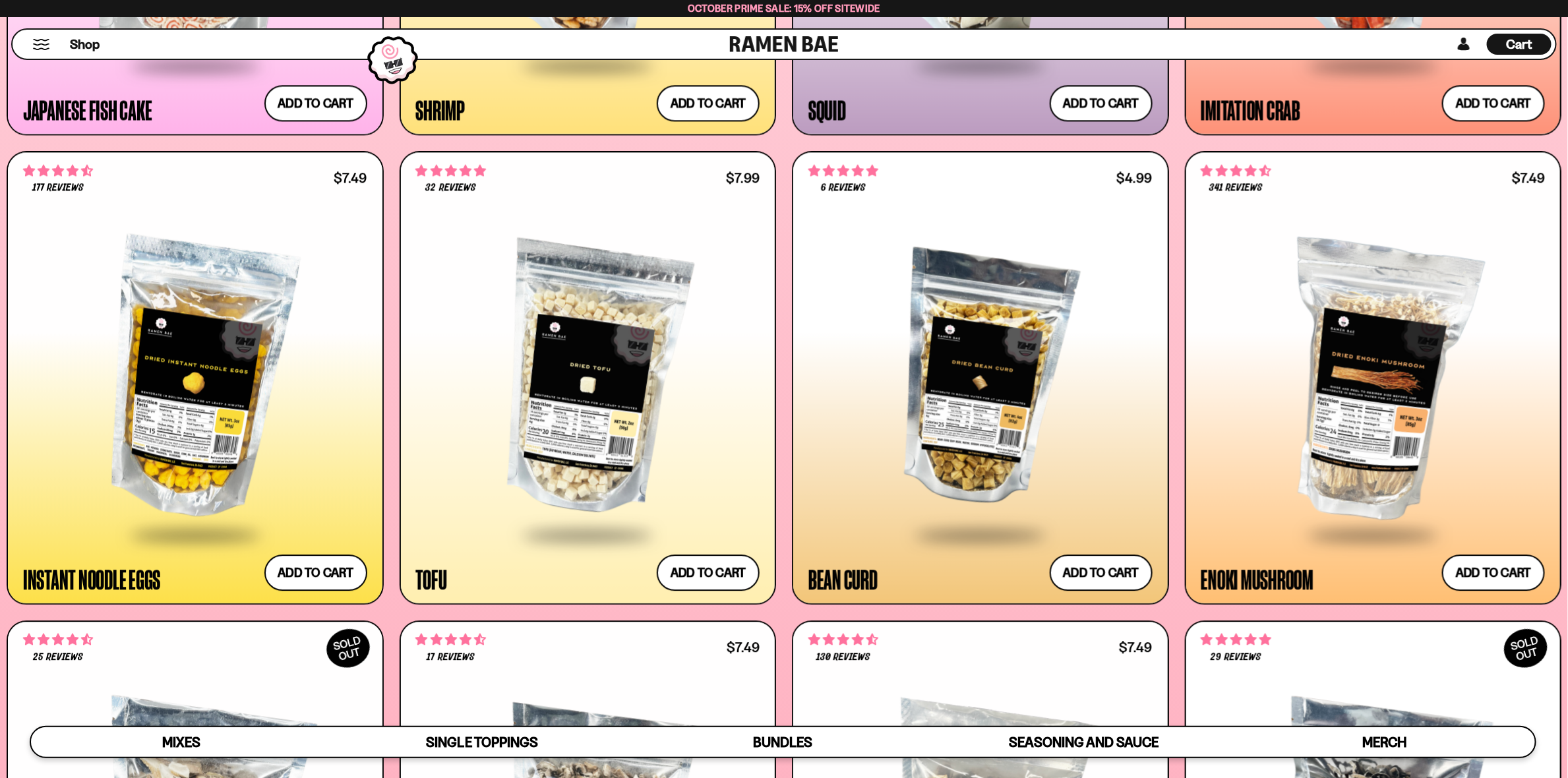
scroll to position [1987, 0]
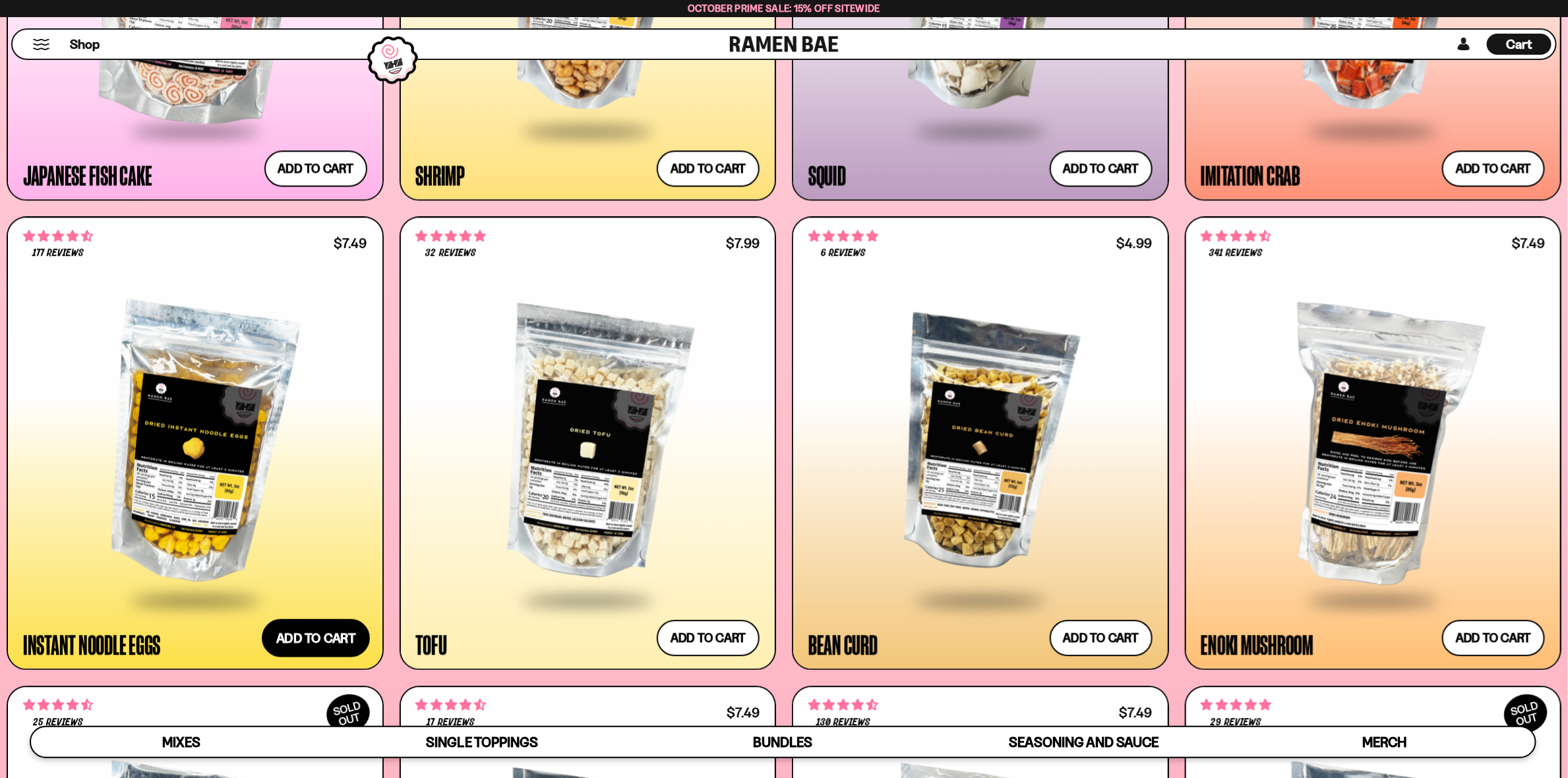
click at [318, 634] on button "Add to cart Add ― Regular price $7.49 Regular price Sale price $7.49 Unit price…" at bounding box center [316, 638] width 108 height 38
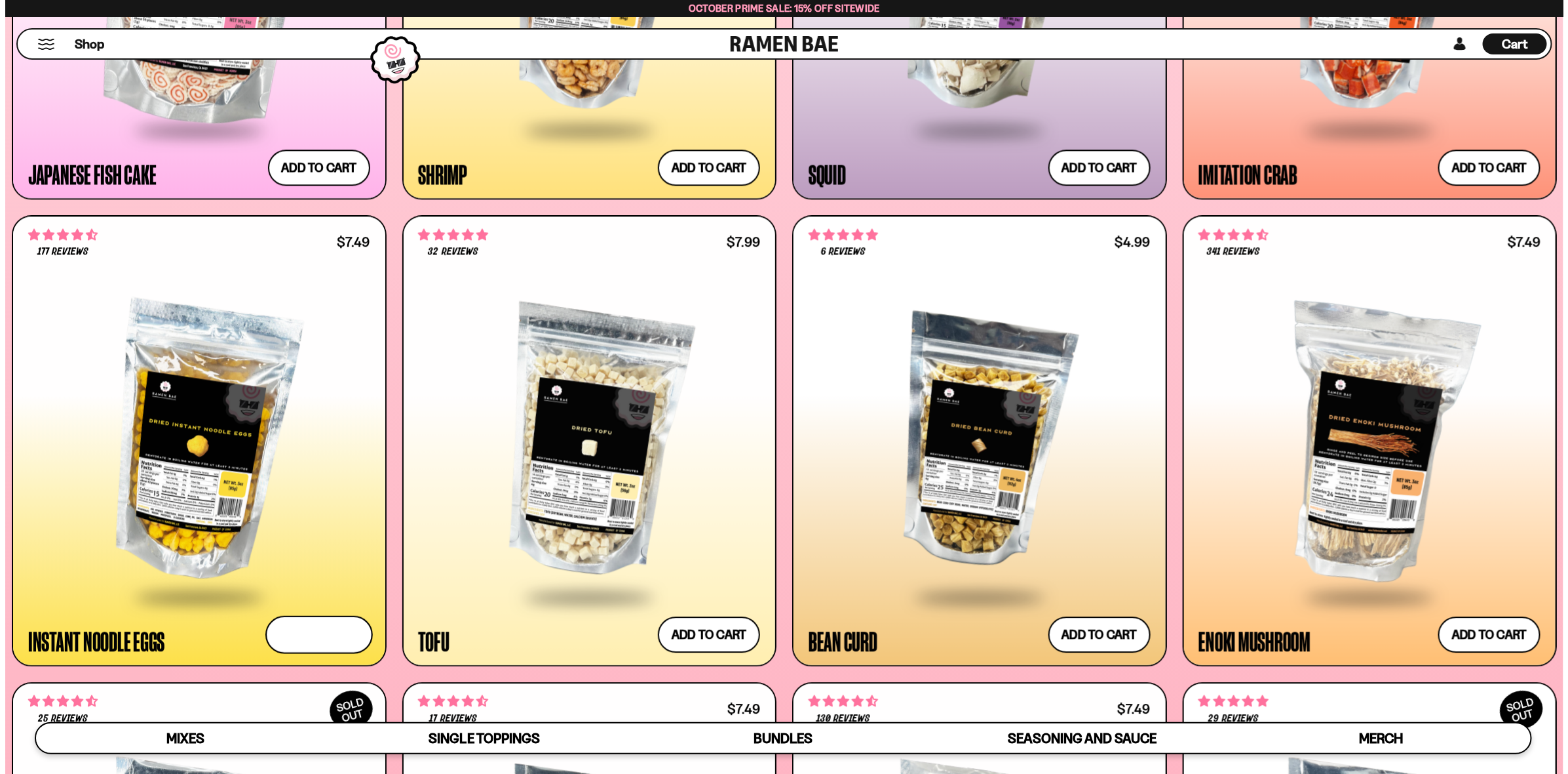
scroll to position [1986, 0]
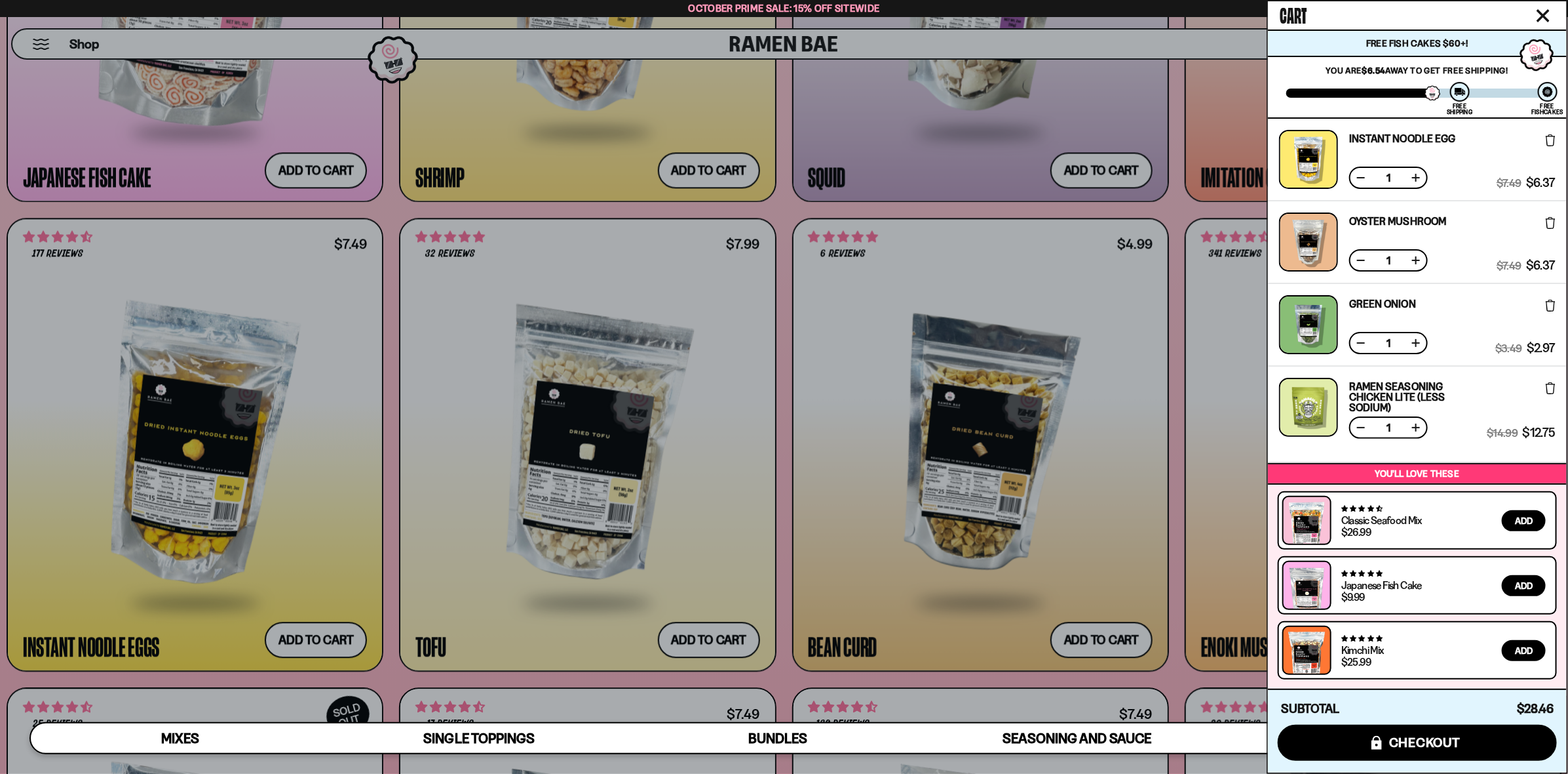
click at [1175, 356] on div at bounding box center [784, 387] width 1568 height 774
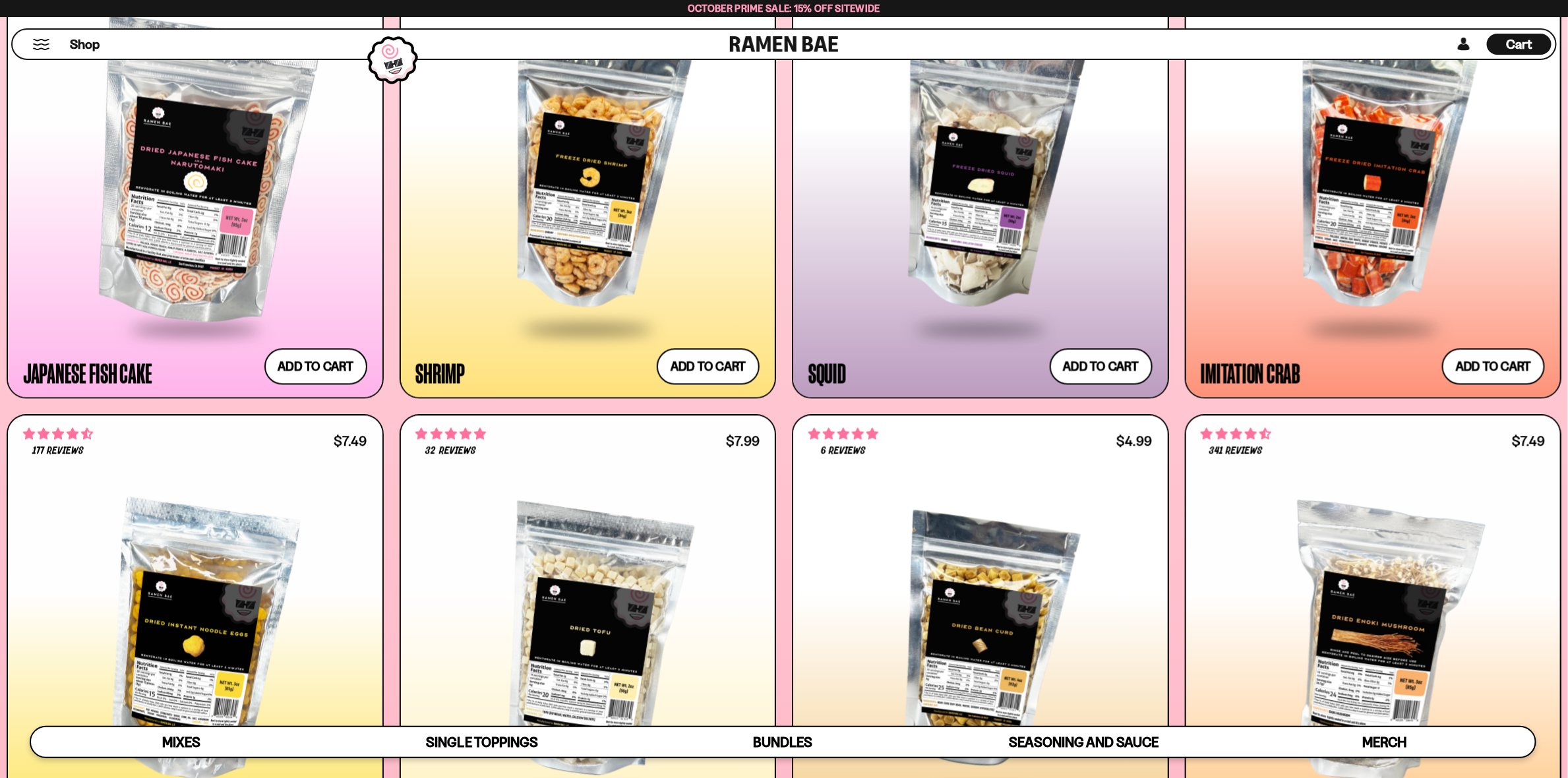
scroll to position [1786, 0]
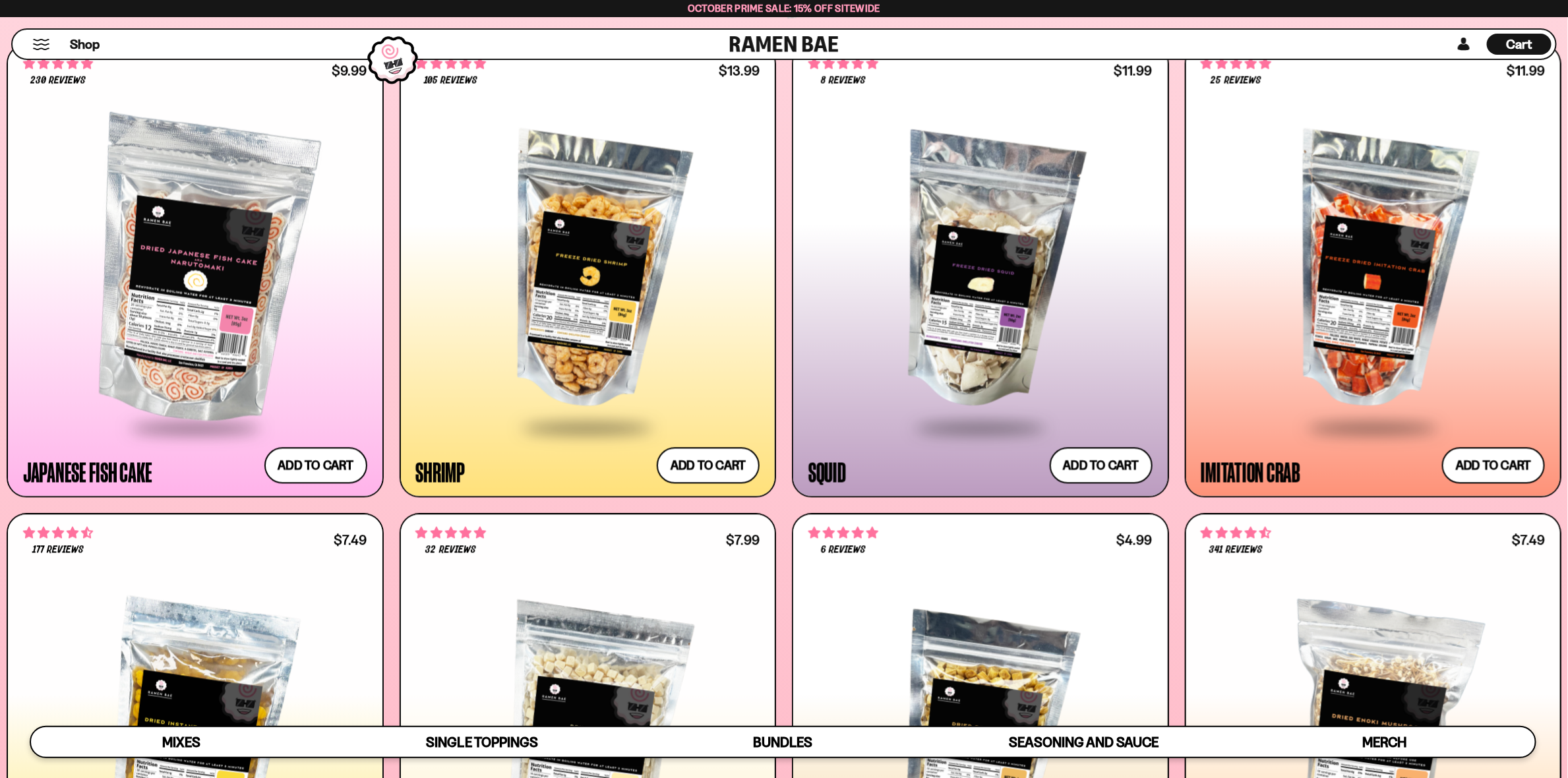
scroll to position [1588, 0]
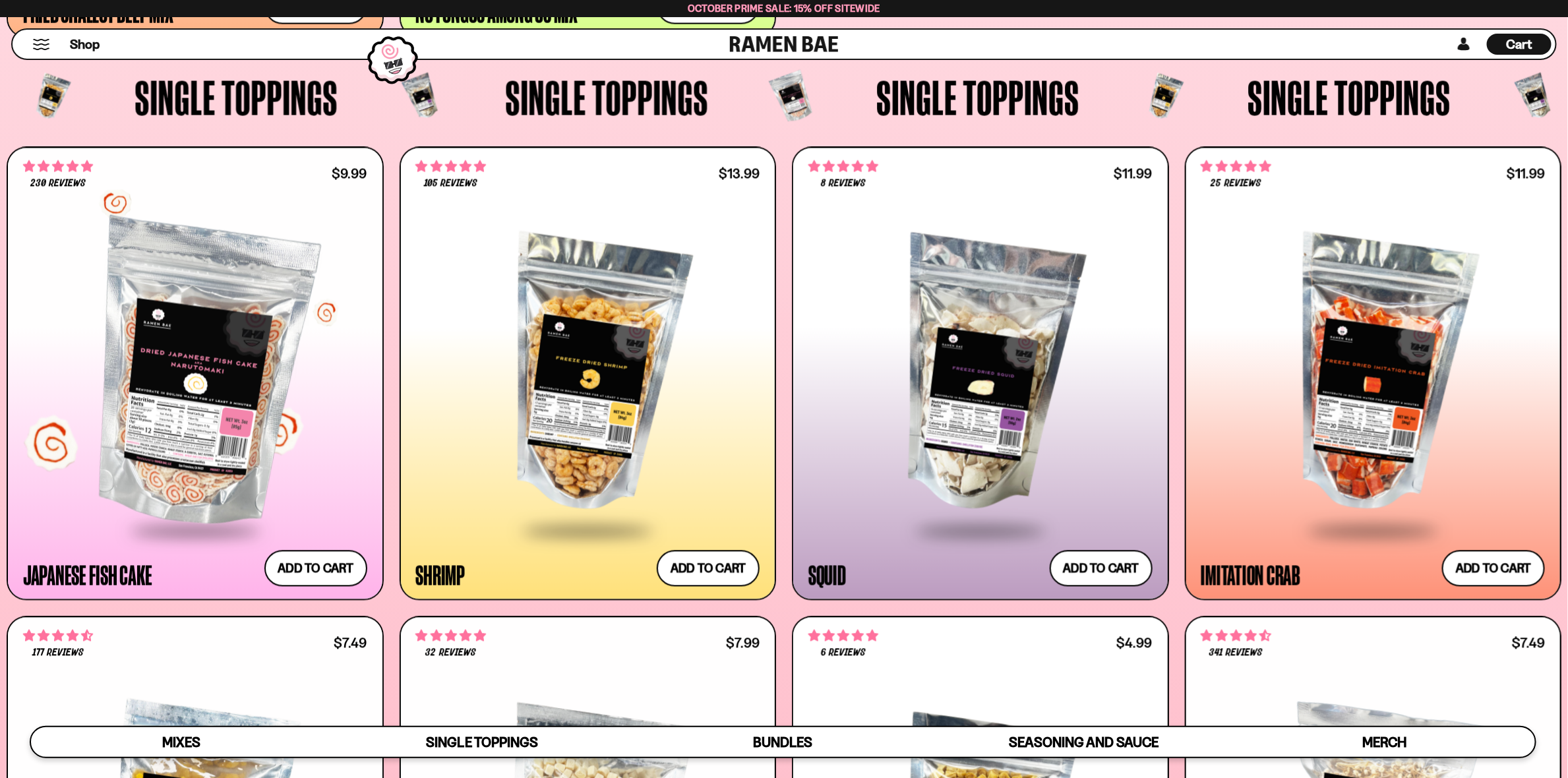
click at [231, 402] on div at bounding box center [195, 374] width 344 height 308
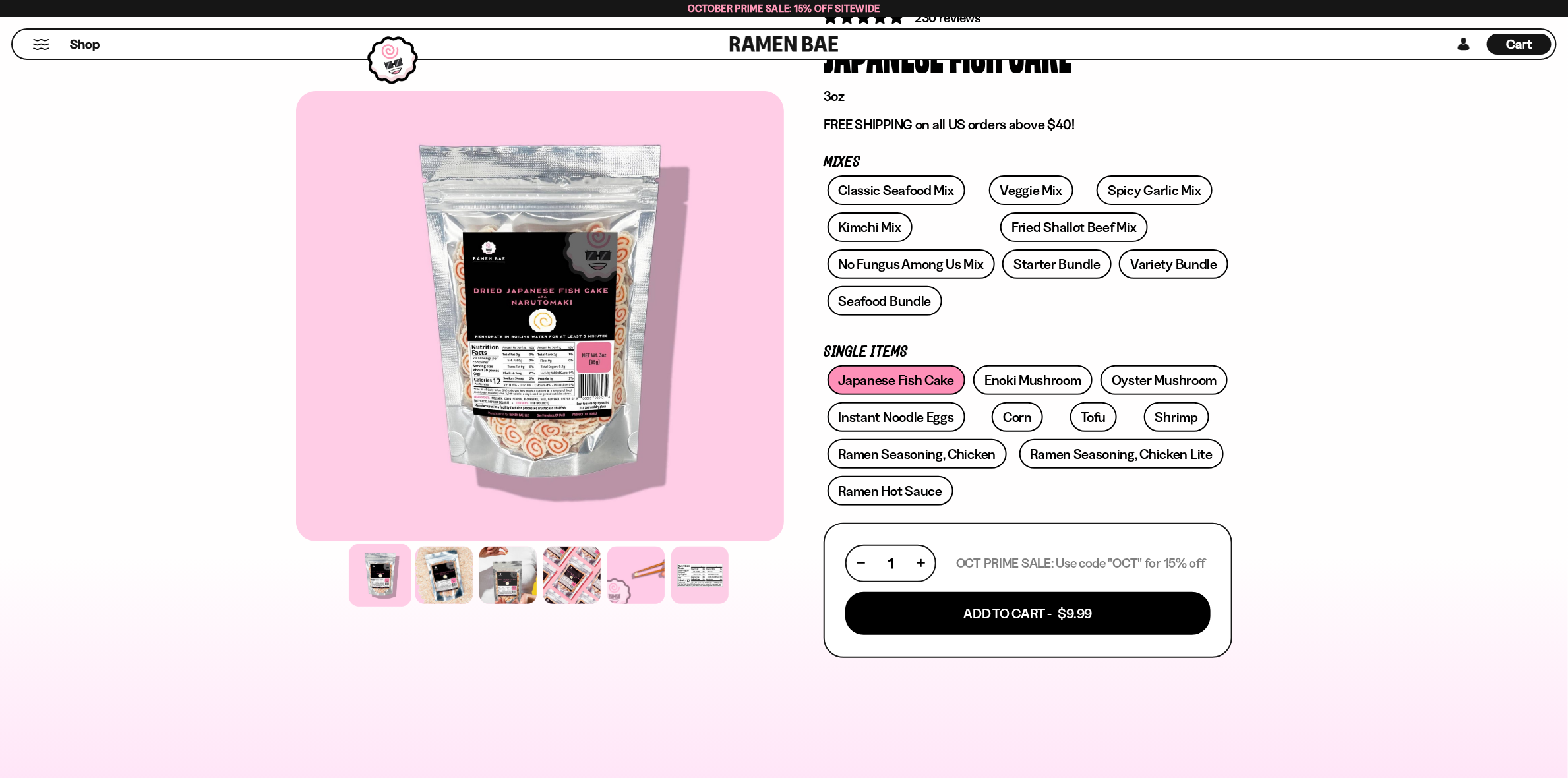
scroll to position [131, 0]
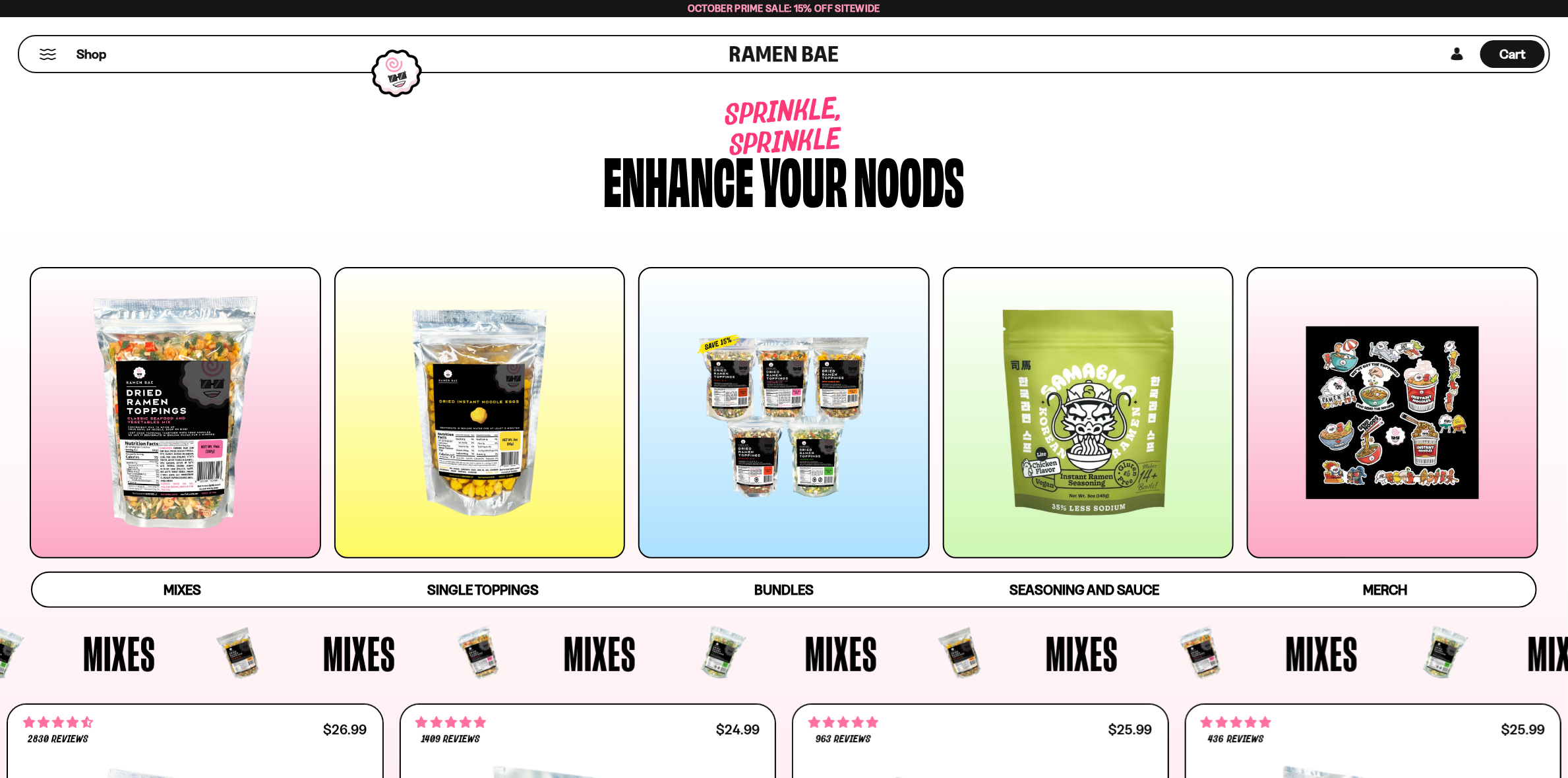
scroll to position [1588, 0]
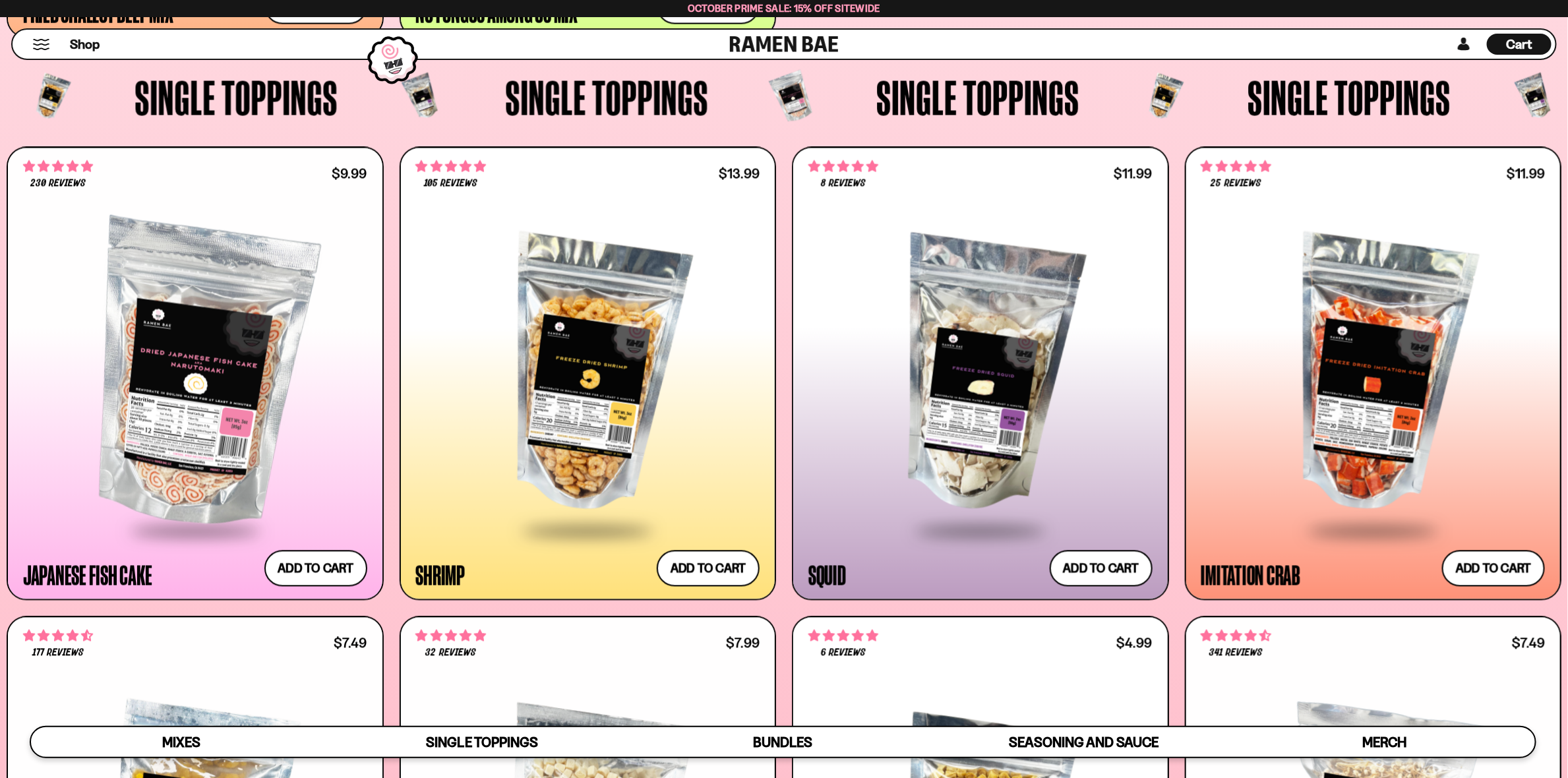
click at [681, 381] on div at bounding box center [588, 374] width 344 height 308
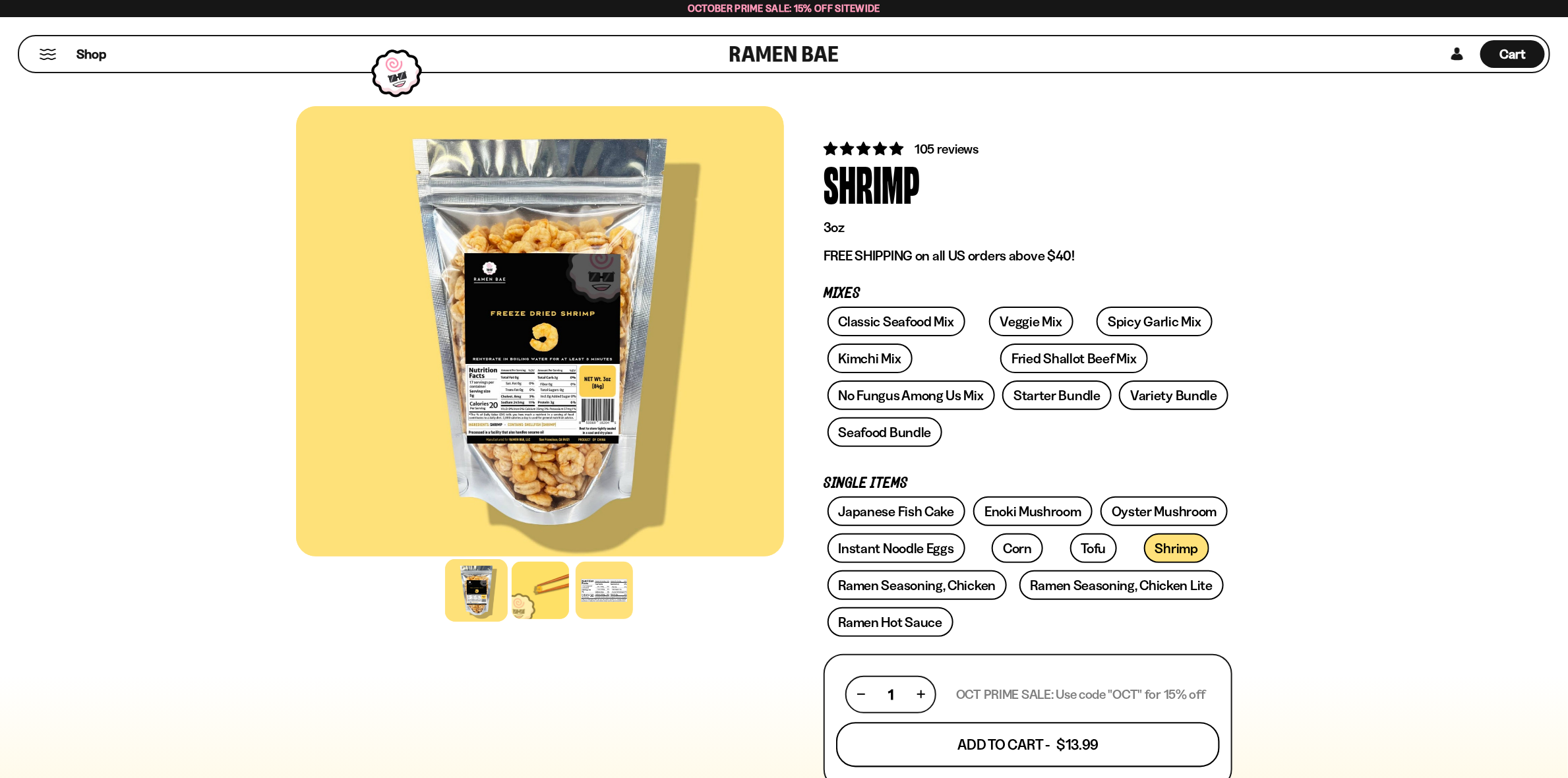
click at [1020, 741] on button "Add To Cart - $13.99" at bounding box center [1028, 744] width 384 height 45
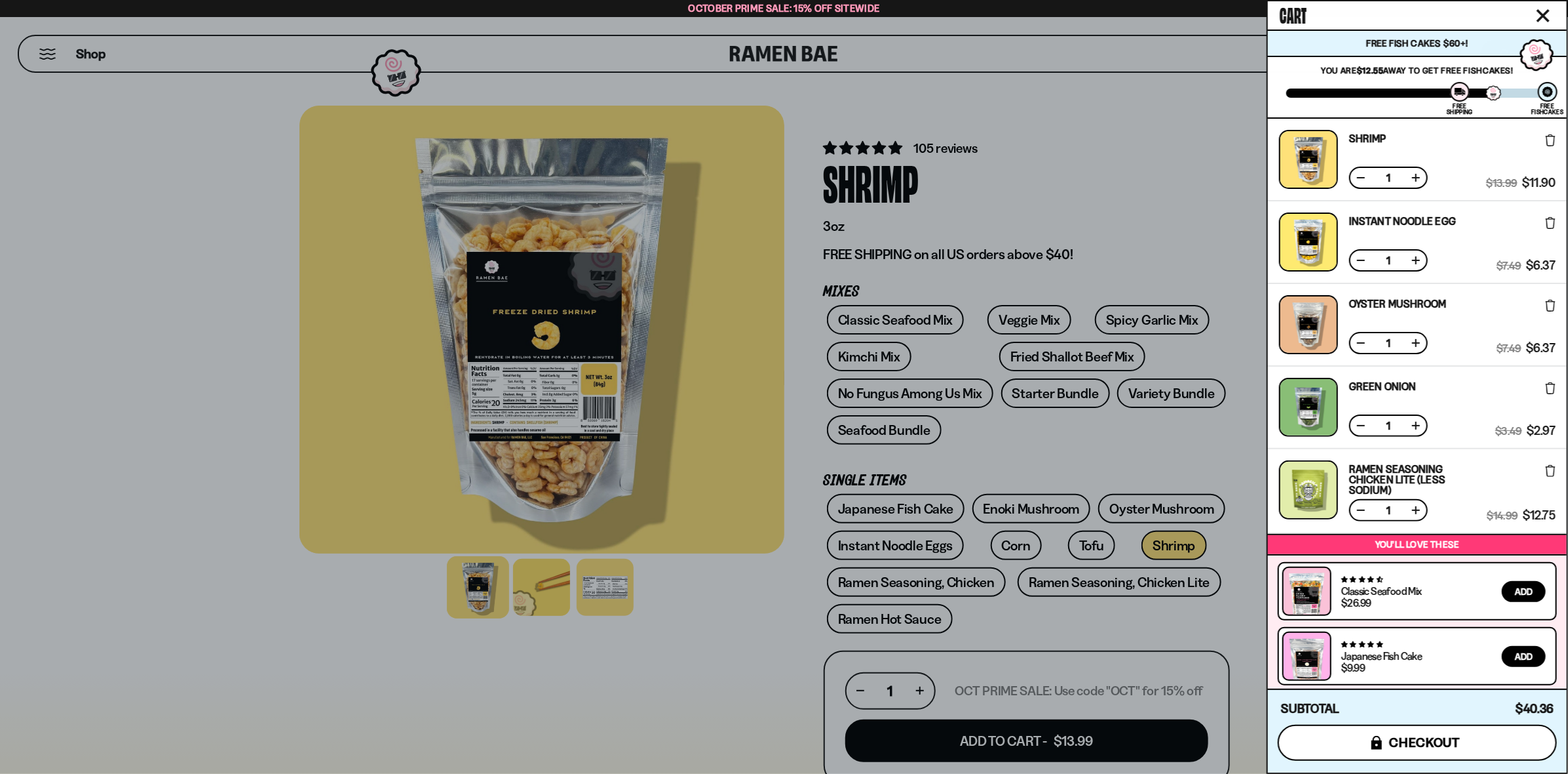
click at [1398, 744] on span "checkout" at bounding box center [1425, 742] width 72 height 15
